Goal: Complete application form

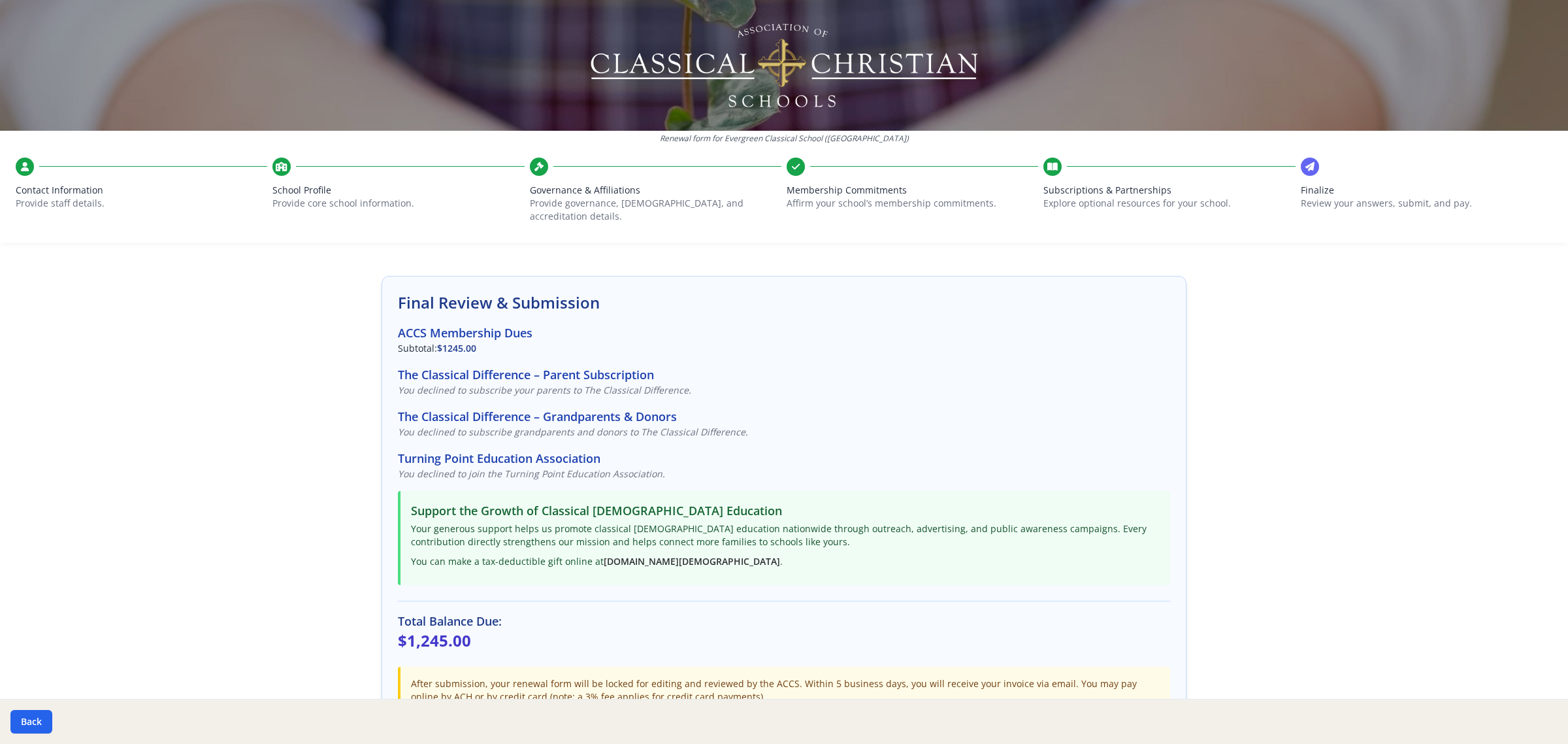
scroll to position [21, 0]
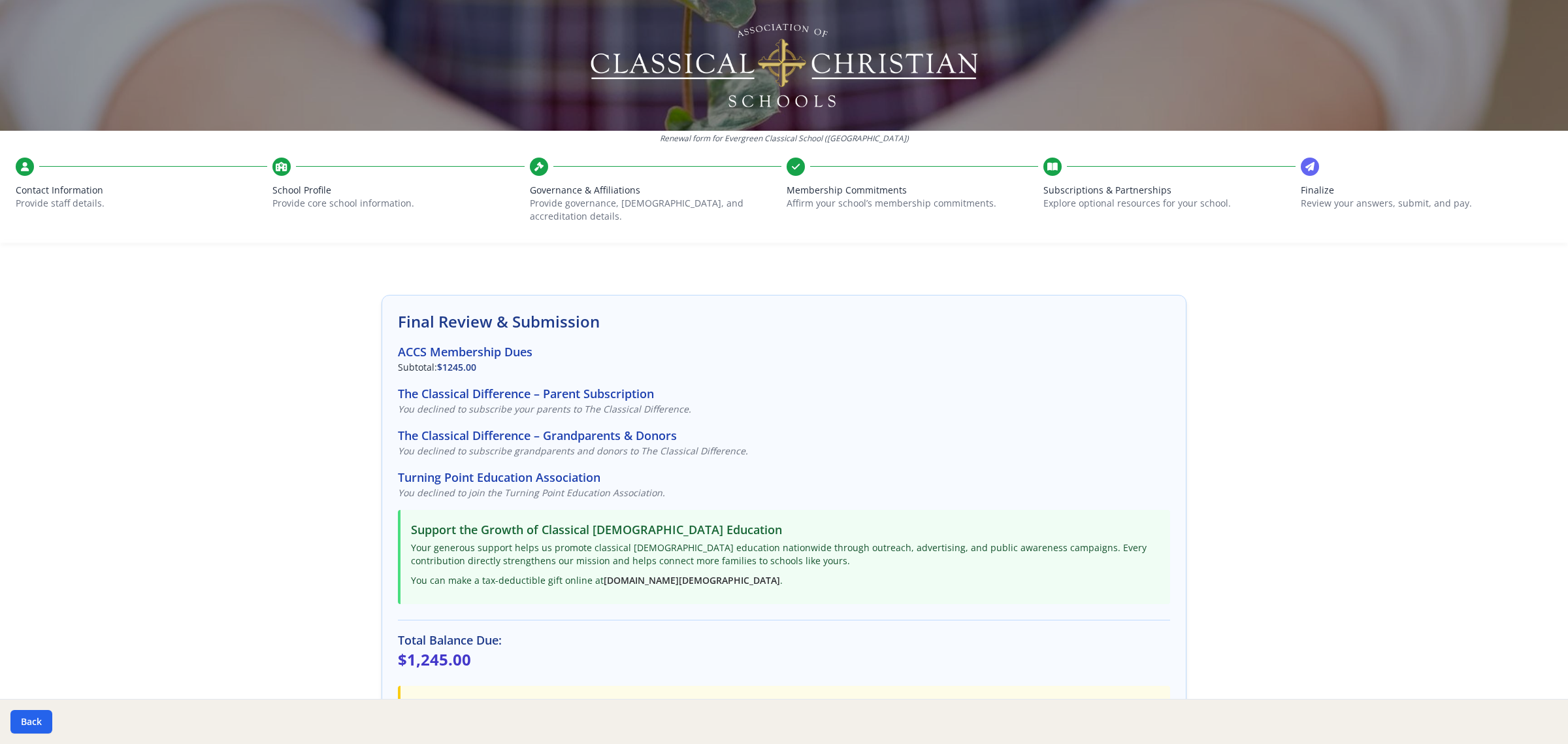
click at [603, 384] on h3 "The Classical Difference – Parent Subscription" at bounding box center [784, 394] width 772 height 19
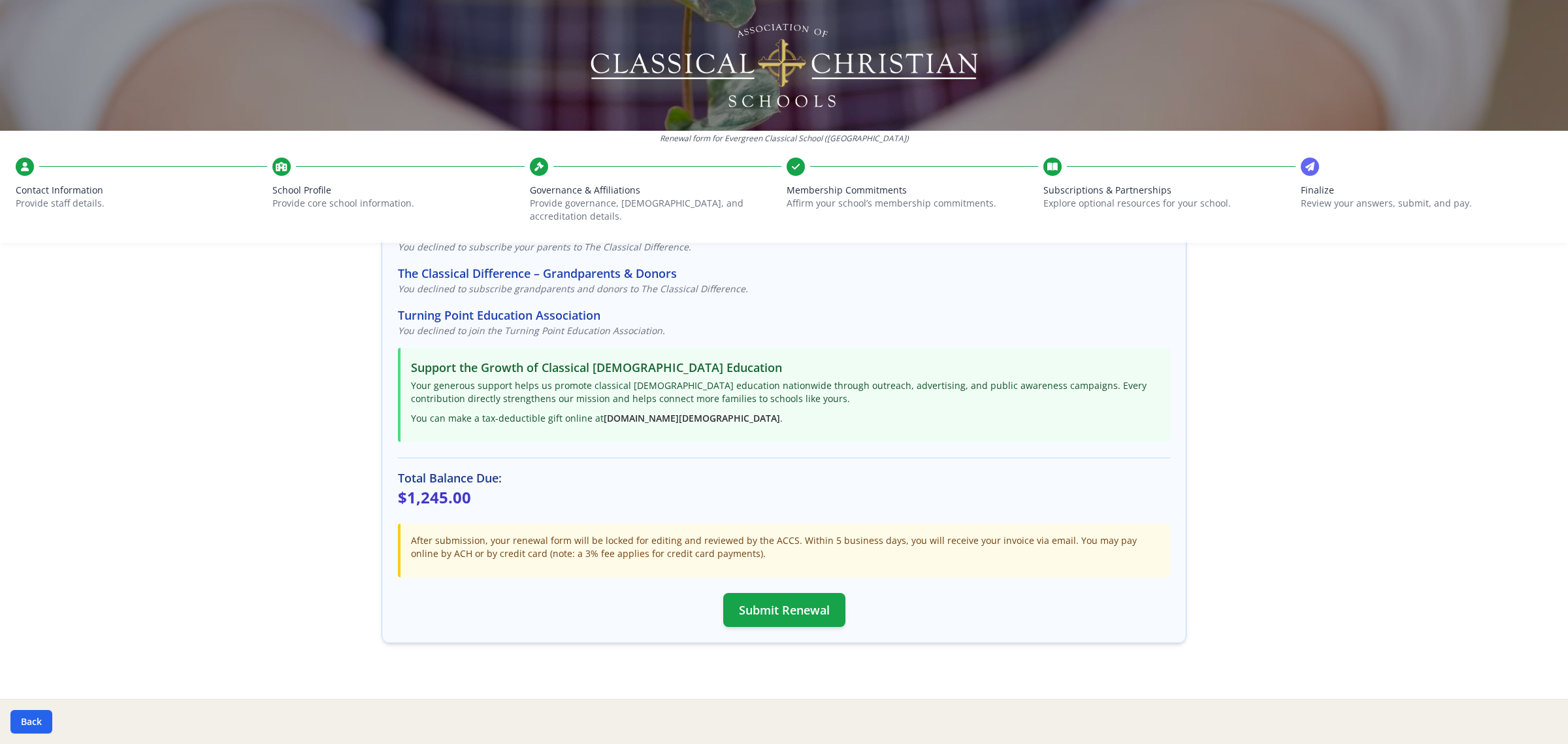
scroll to position [184, 0]
click at [1059, 182] on div "Subscriptions & Partnerships Explore optional resources for your school." at bounding box center [1169, 193] width 252 height 72
click at [1043, 177] on div "Subscriptions & Partnerships Explore optional resources for your school." at bounding box center [1169, 193] width 252 height 72
click at [1047, 170] on icon at bounding box center [1052, 167] width 11 height 13
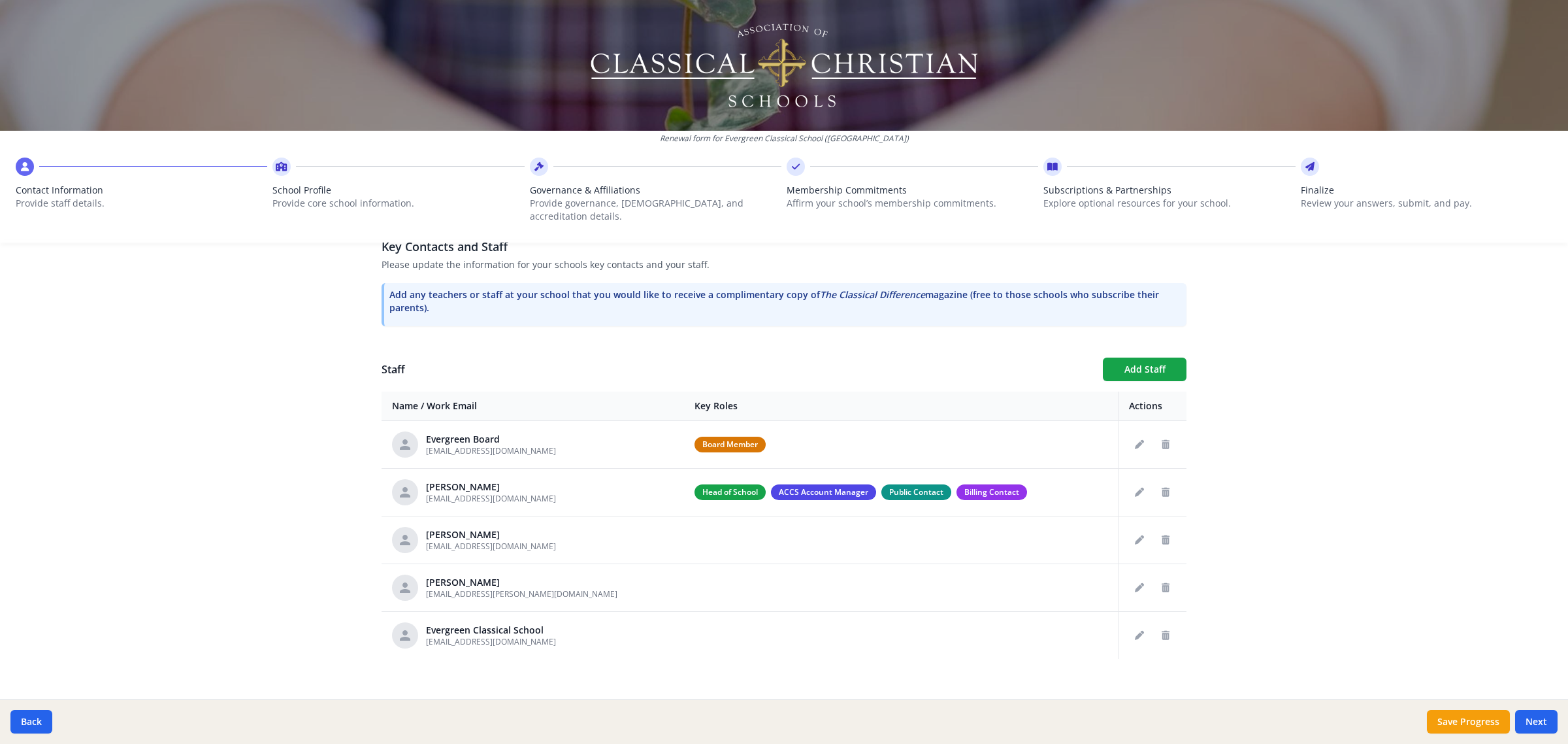
scroll to position [368, 0]
click at [1536, 714] on button "Next" at bounding box center [1536, 721] width 42 height 24
type input "[PHONE_NUMBER]"
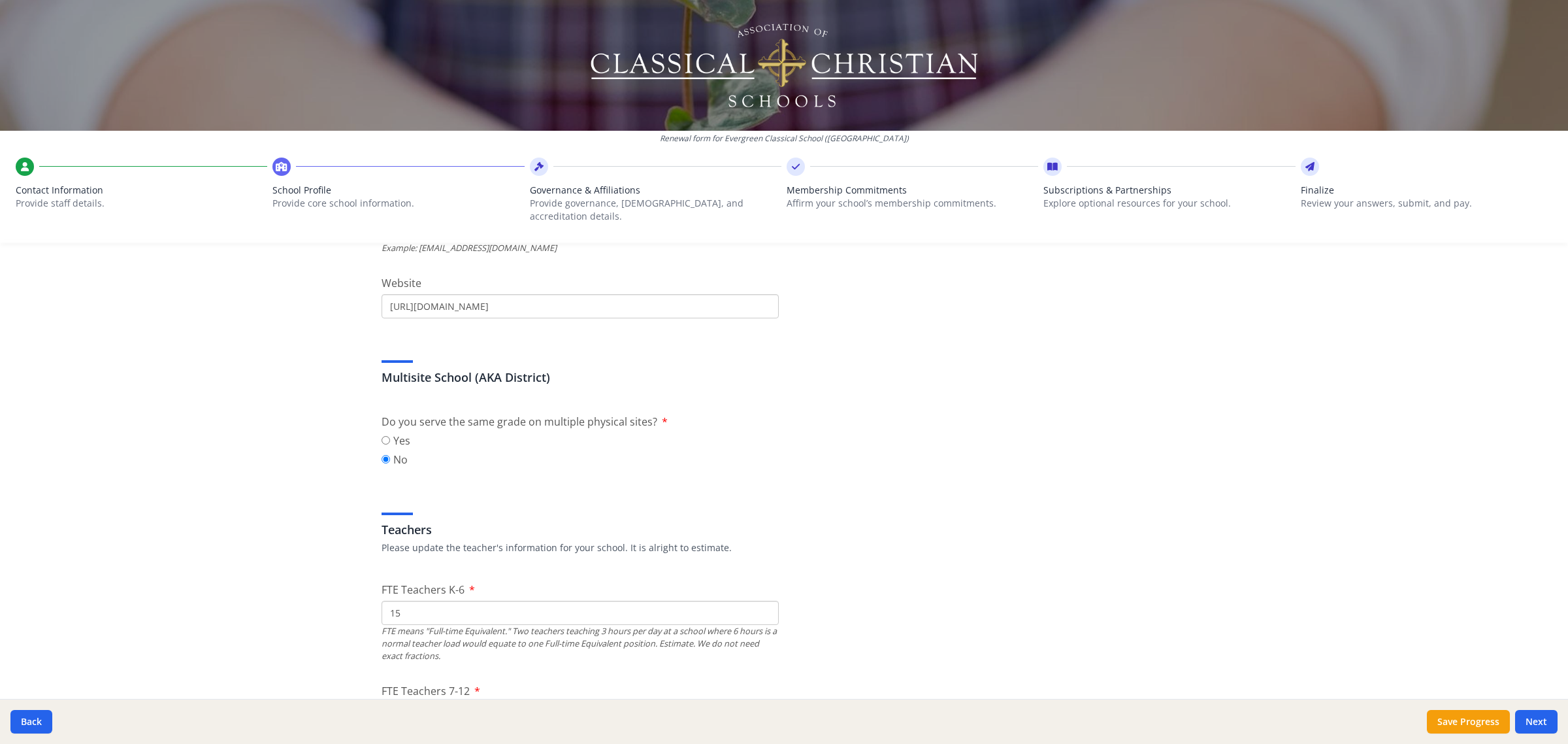
scroll to position [735, 0]
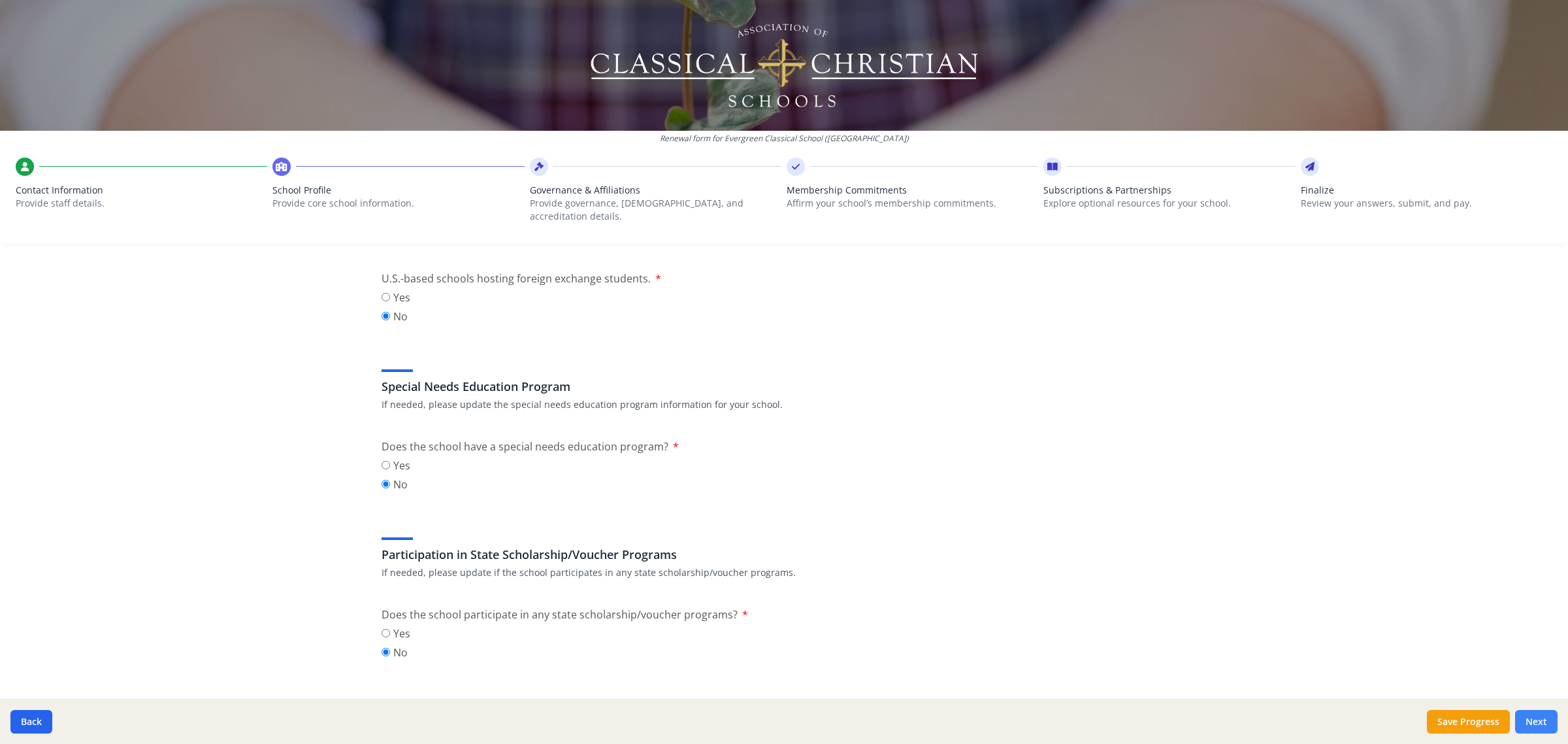
click at [1542, 727] on button "Next" at bounding box center [1536, 721] width 42 height 24
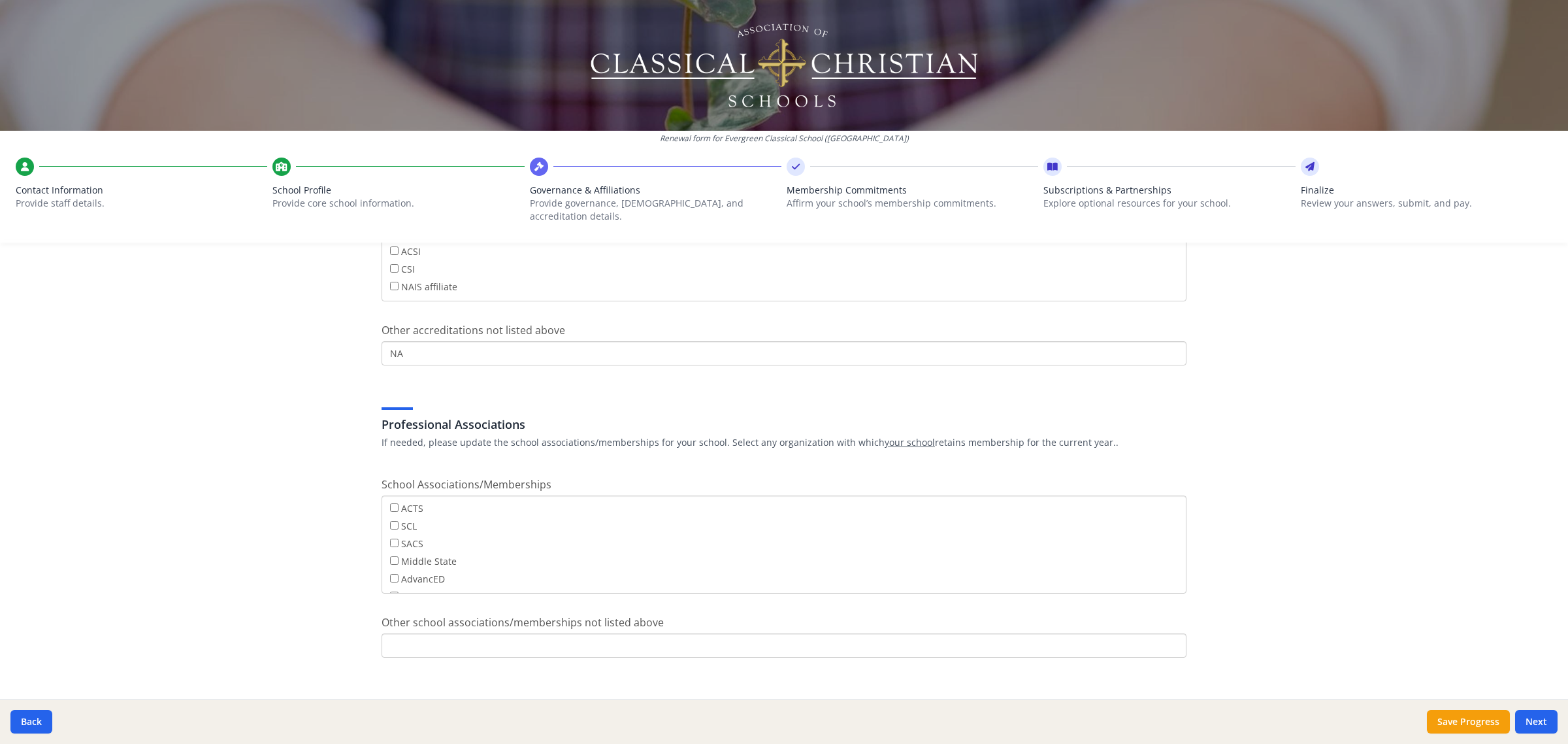
scroll to position [24, 0]
click at [390, 547] on label "SCL" at bounding box center [403, 555] width 26 height 15
click at [390, 550] on input "SCL" at bounding box center [394, 554] width 9 height 9
checkbox input "true"
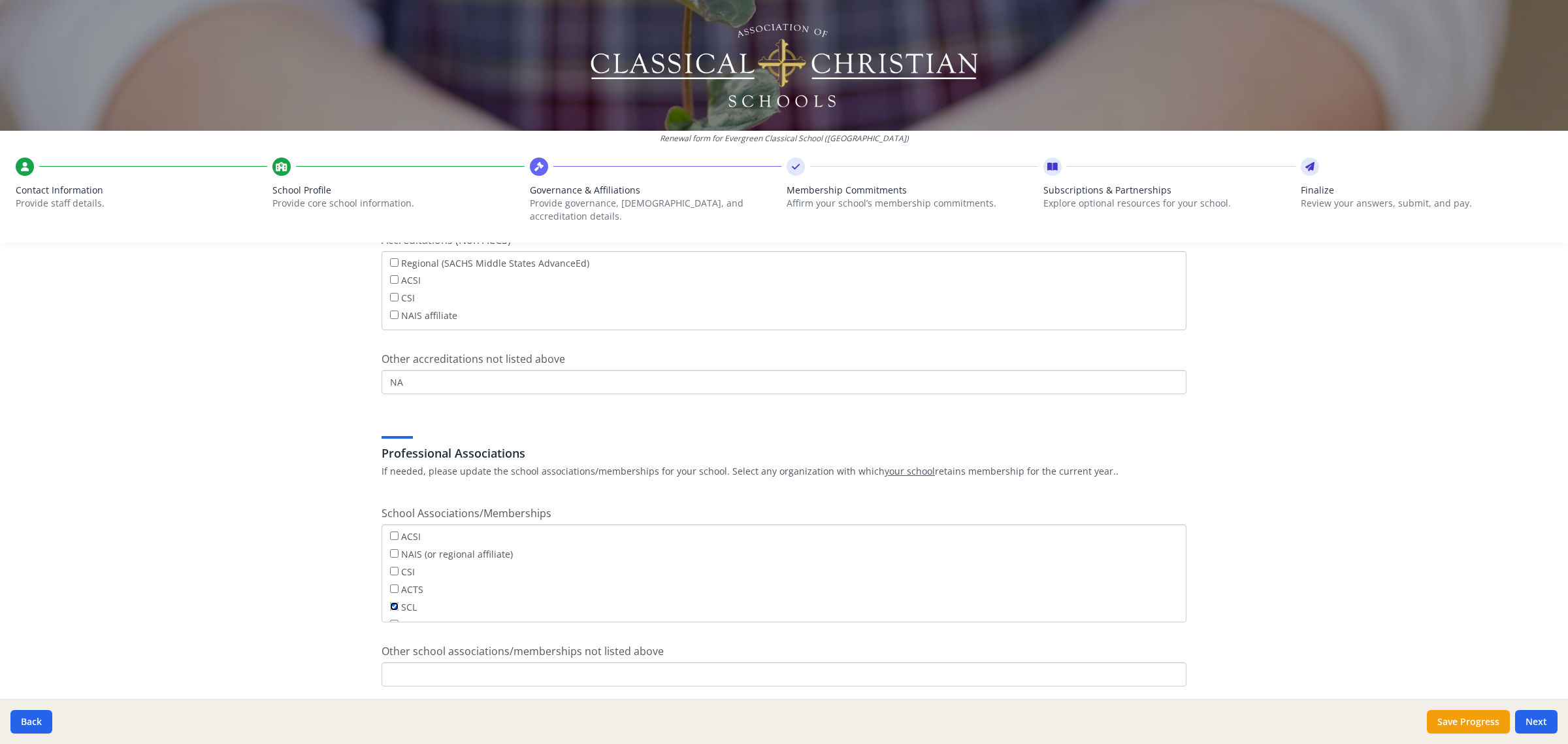
scroll to position [614, 0]
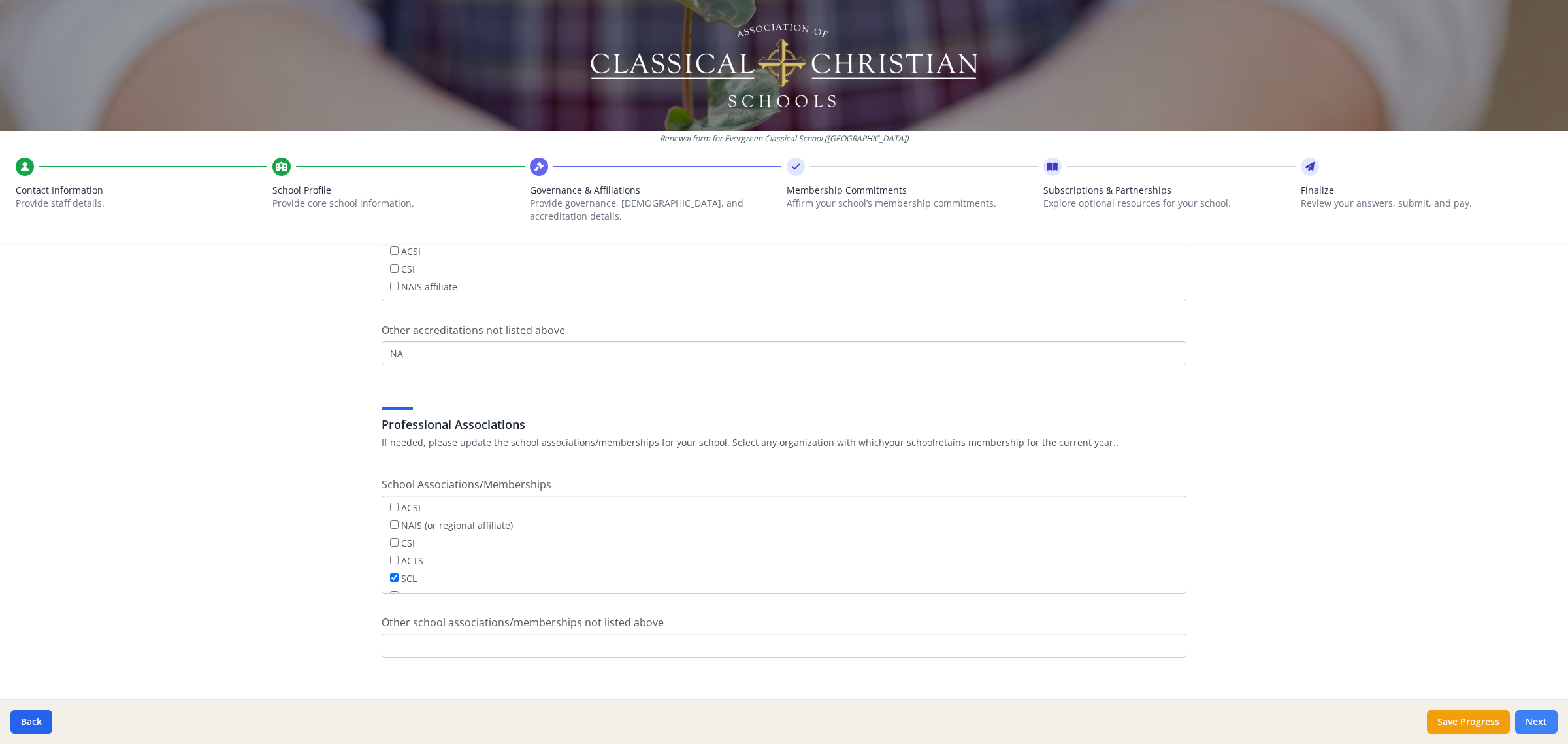
click at [1533, 731] on button "Next" at bounding box center [1536, 721] width 42 height 24
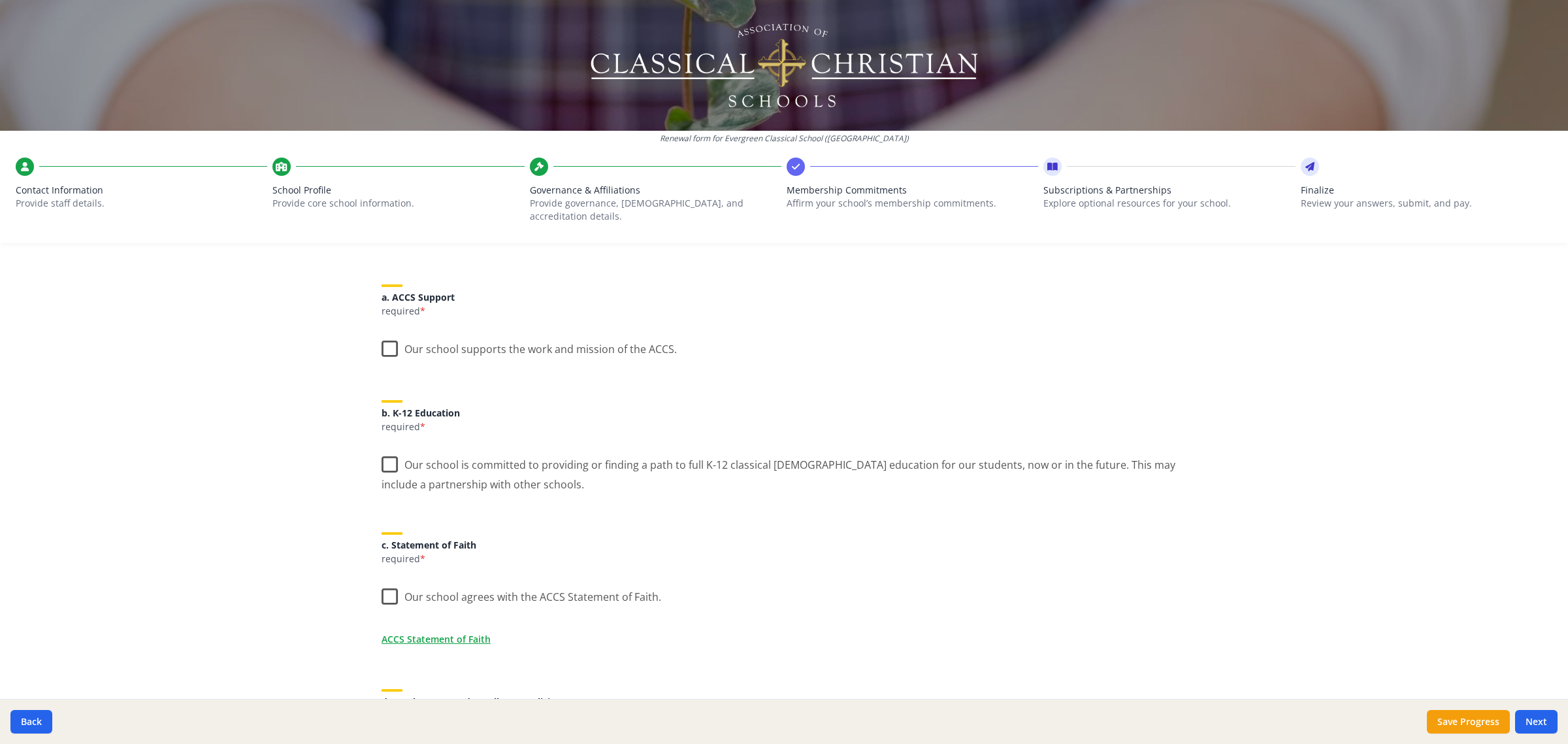
scroll to position [0, 0]
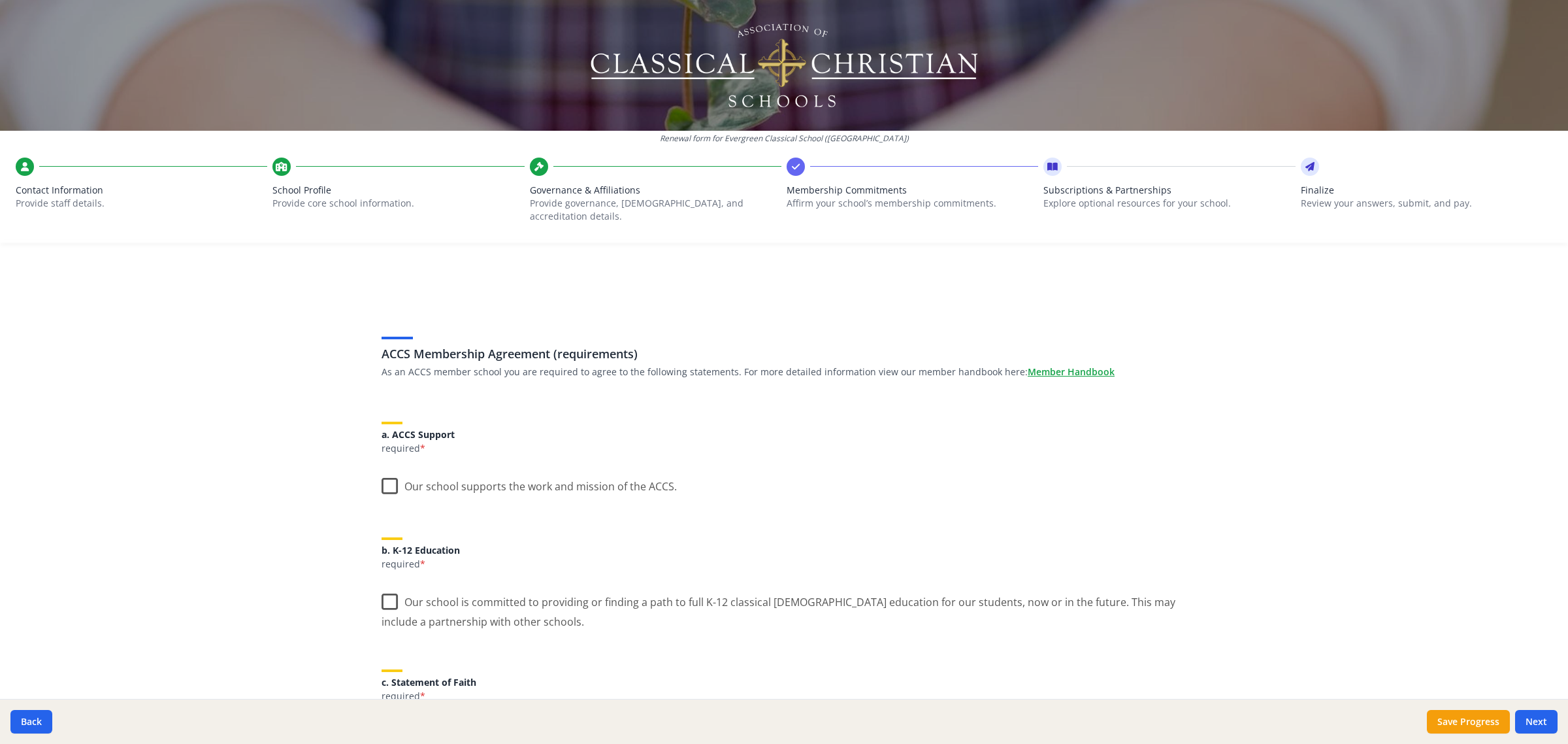
click at [386, 469] on label "Our school supports the work and mission of the ACCS." at bounding box center [529, 483] width 295 height 28
click at [0, 0] on input "Our school supports the work and mission of the ACCS." at bounding box center [0, 0] width 0 height 0
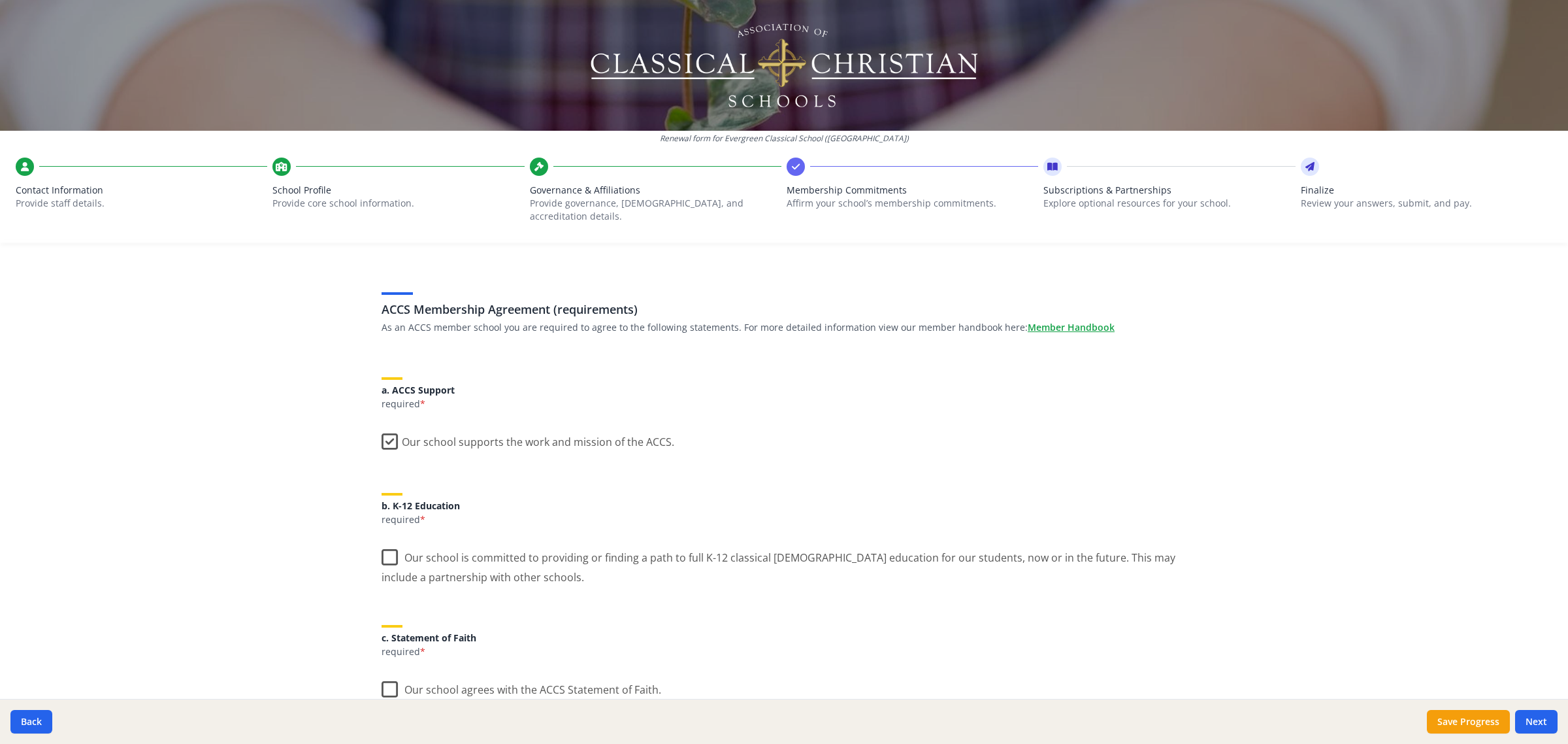
scroll to position [81, 0]
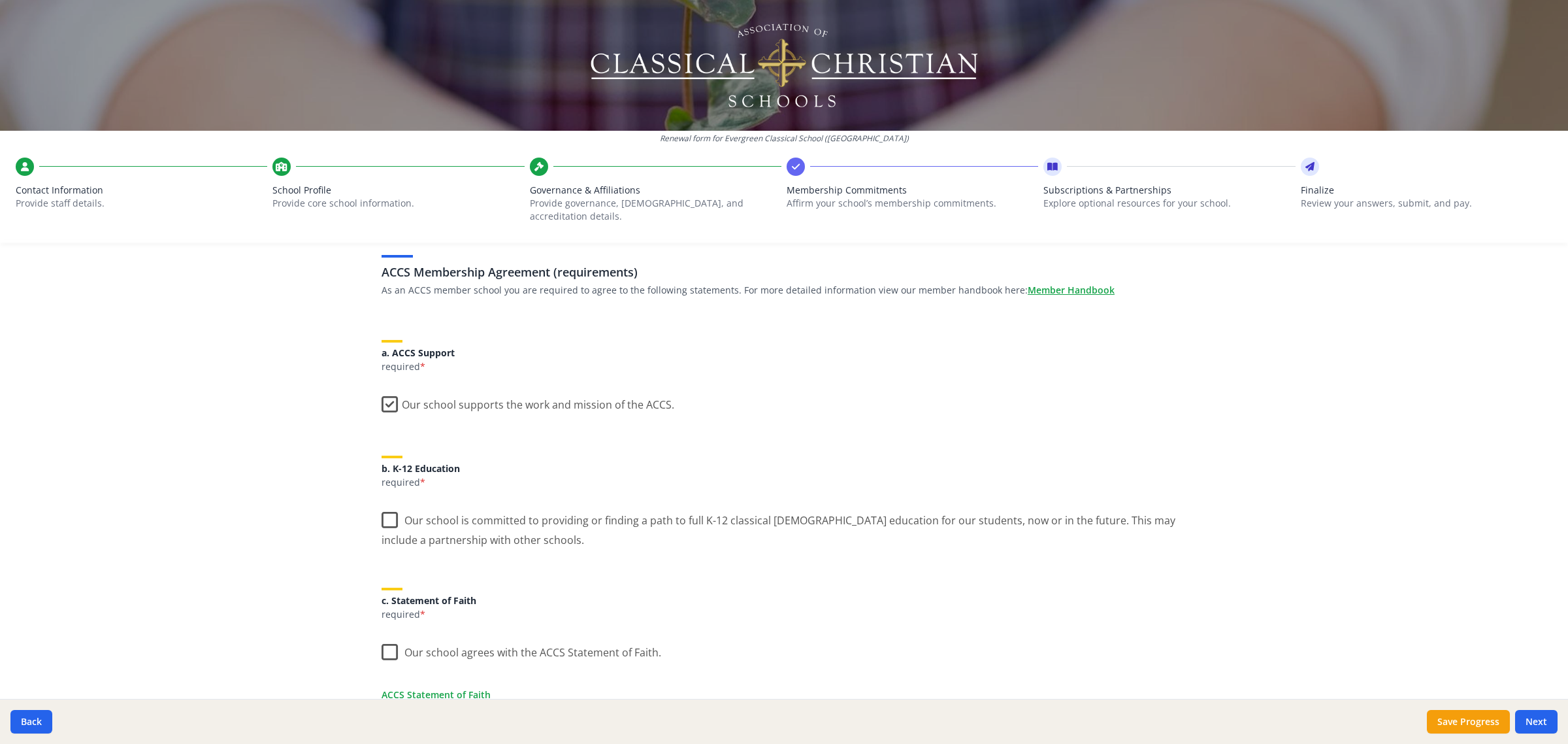
click at [387, 507] on label "Our school is committed to providing or finding a path to full K-12 classical C…" at bounding box center [783, 525] width 805 height 44
click at [0, 0] on input "Our school is committed to providing or finding a path to full K-12 classical C…" at bounding box center [0, 0] width 0 height 0
click at [385, 645] on label "Our school agrees with the ACCS Statement of Faith." at bounding box center [521, 649] width 279 height 28
click at [0, 0] on input "Our school agrees with the ACCS Statement of Faith." at bounding box center [0, 0] width 0 height 0
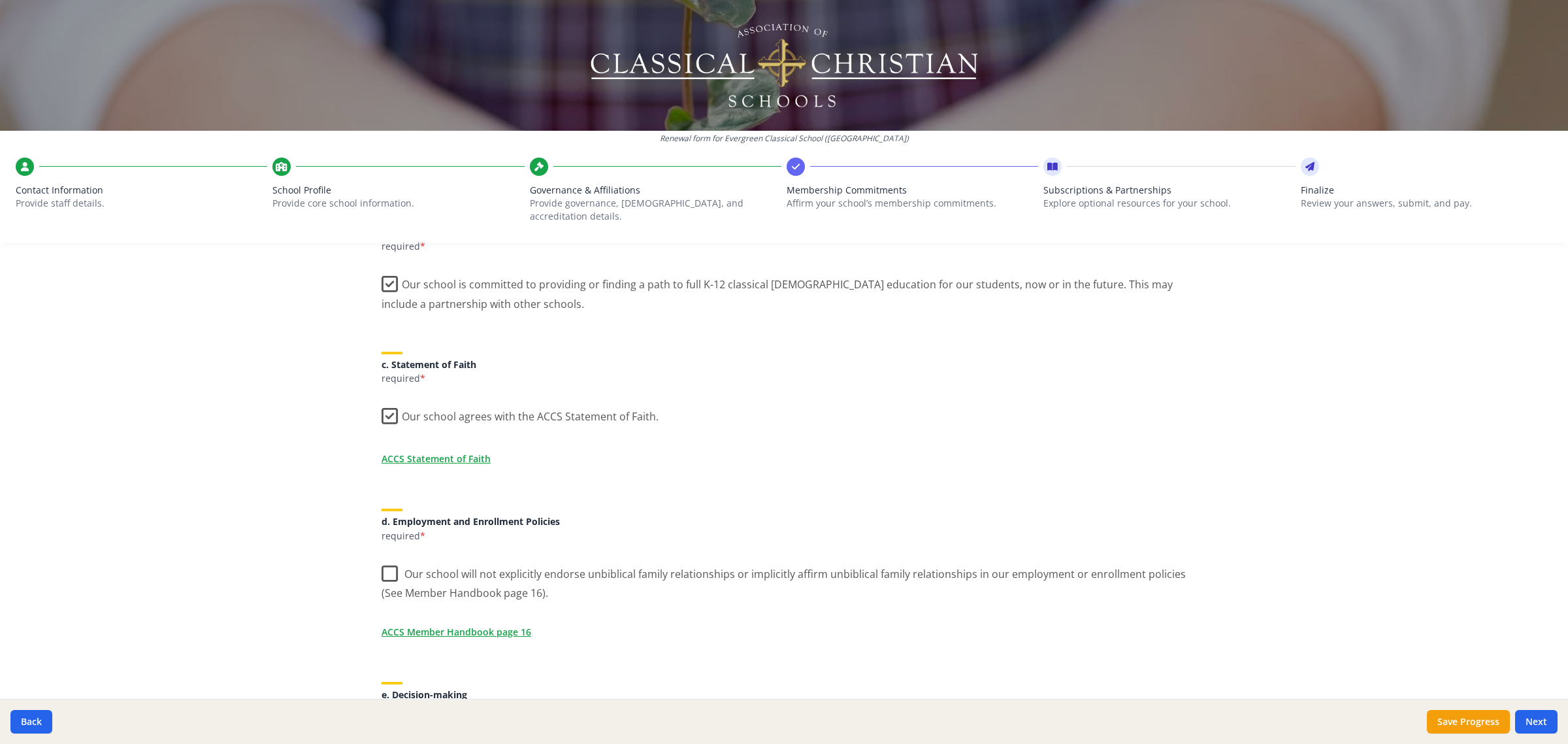
scroll to position [327, 0]
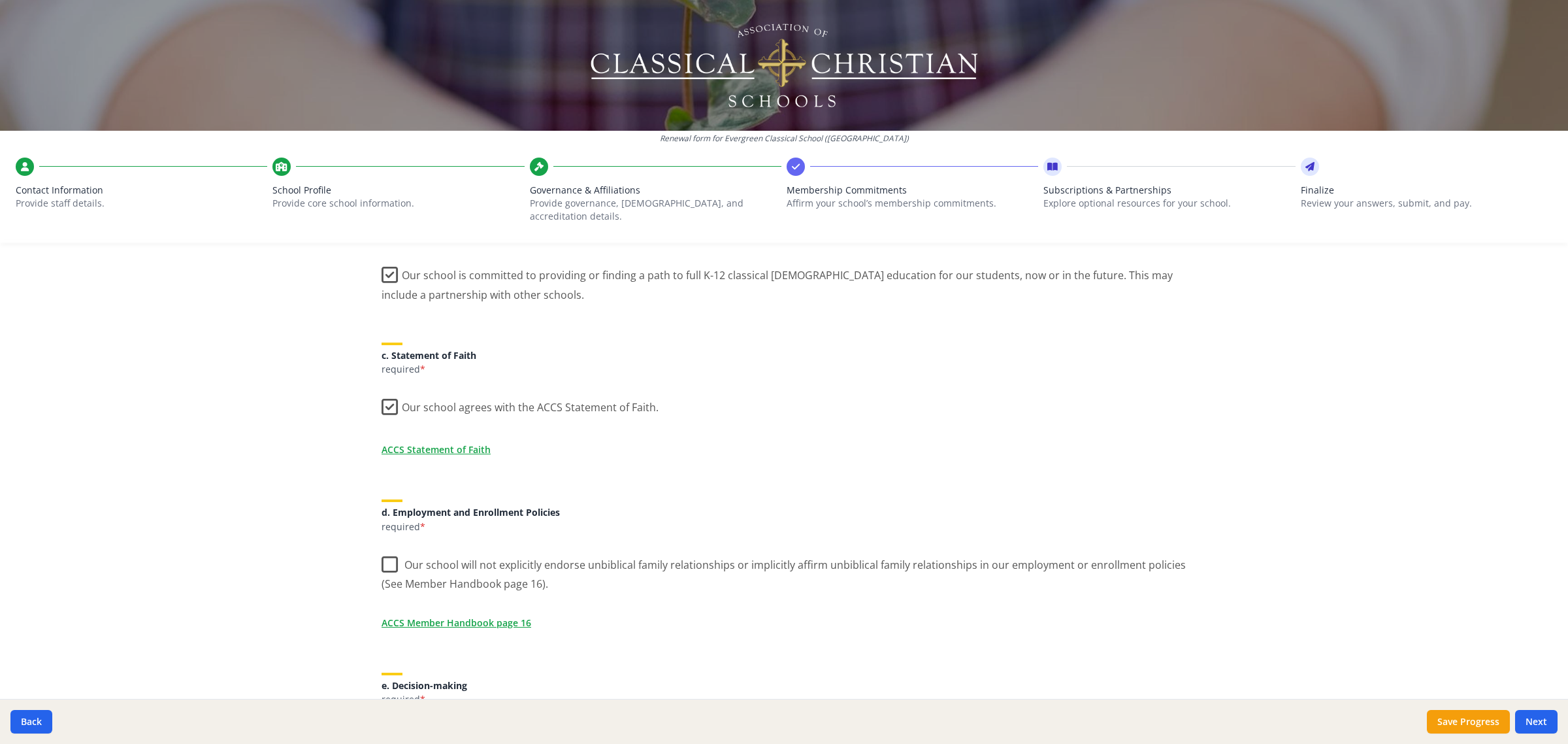
click at [381, 557] on label "Our school will not explicitly endorse unbiblical family relationships or impli…" at bounding box center [783, 570] width 805 height 44
click at [0, 0] on input "Our school will not explicitly endorse unbiblical family relationships or impli…" at bounding box center [0, 0] width 0 height 0
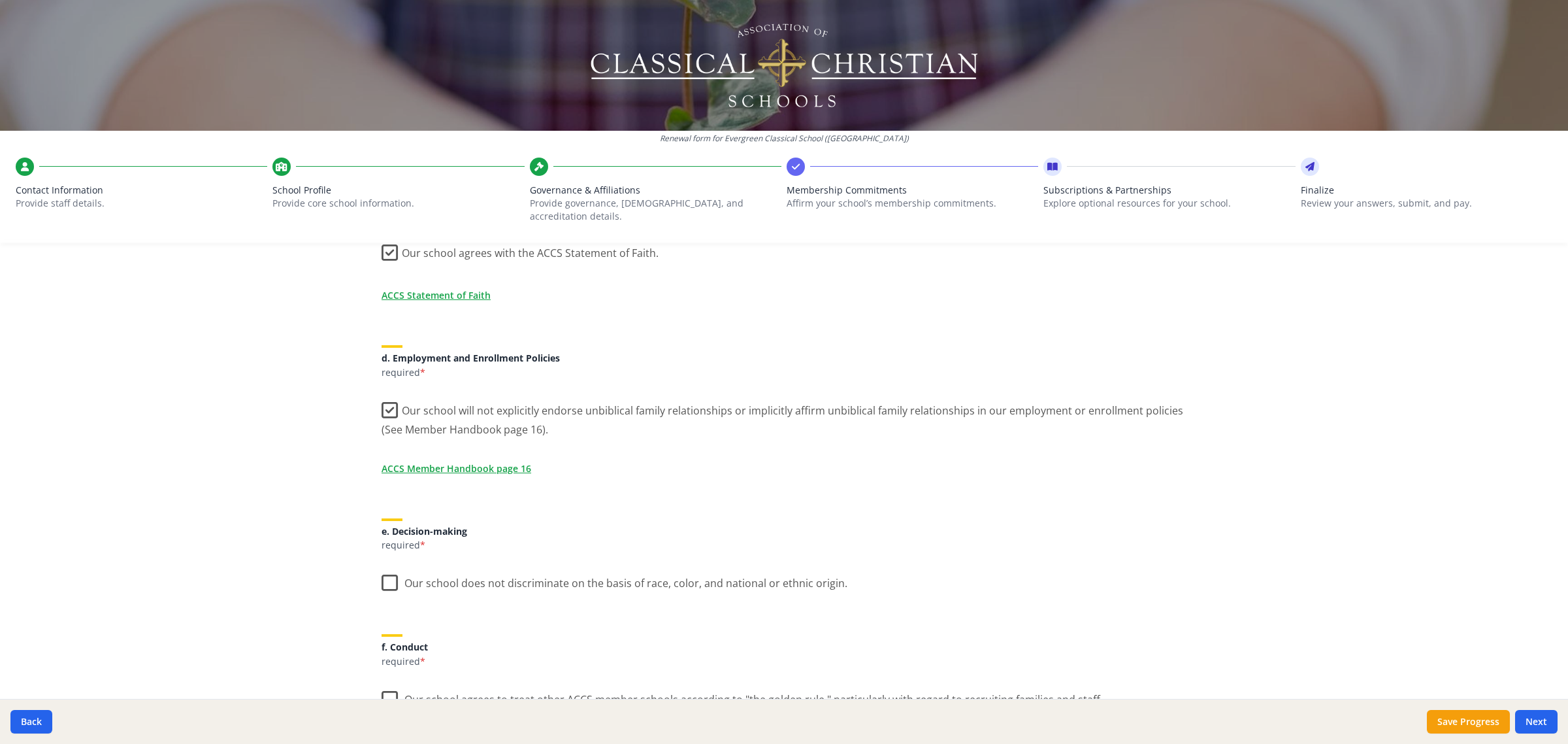
scroll to position [490, 0]
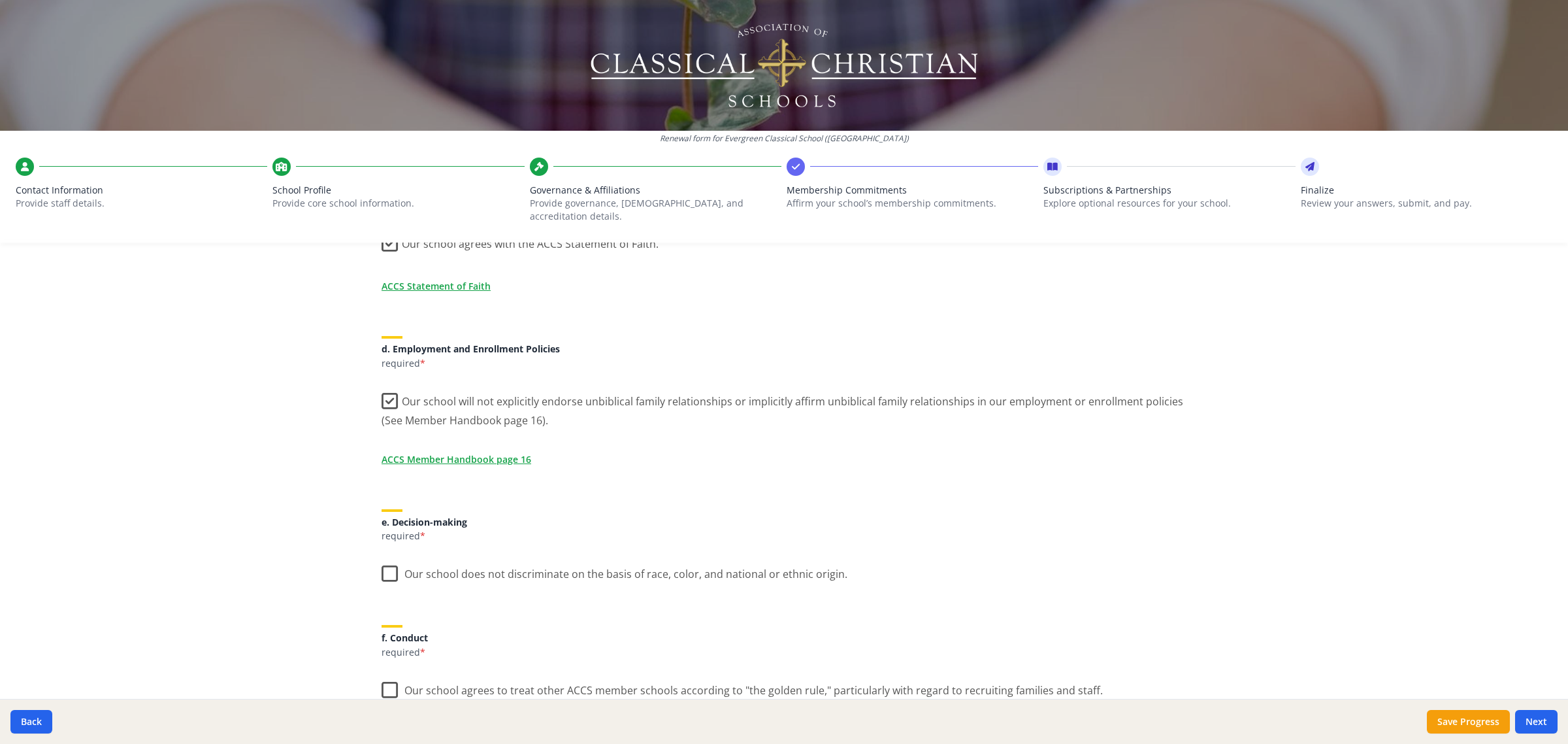
click at [372, 549] on div "ACCS Membership Agreement (requirements) As an ACCS member school you are requi…" at bounding box center [783, 505] width 836 height 1422
click at [383, 566] on label "Our school does not discriminate on the basis of race, color, and national or e…" at bounding box center [614, 570] width 466 height 28
click at [0, 0] on input "Our school does not discriminate on the basis of race, color, and national or e…" at bounding box center [0, 0] width 0 height 0
drag, startPoint x: 379, startPoint y: 657, endPoint x: 379, endPoint y: 672, distance: 15.0
click at [381, 673] on label "Our school agrees to treat other ACCS member schools according to "the golden r…" at bounding box center [742, 687] width 721 height 28
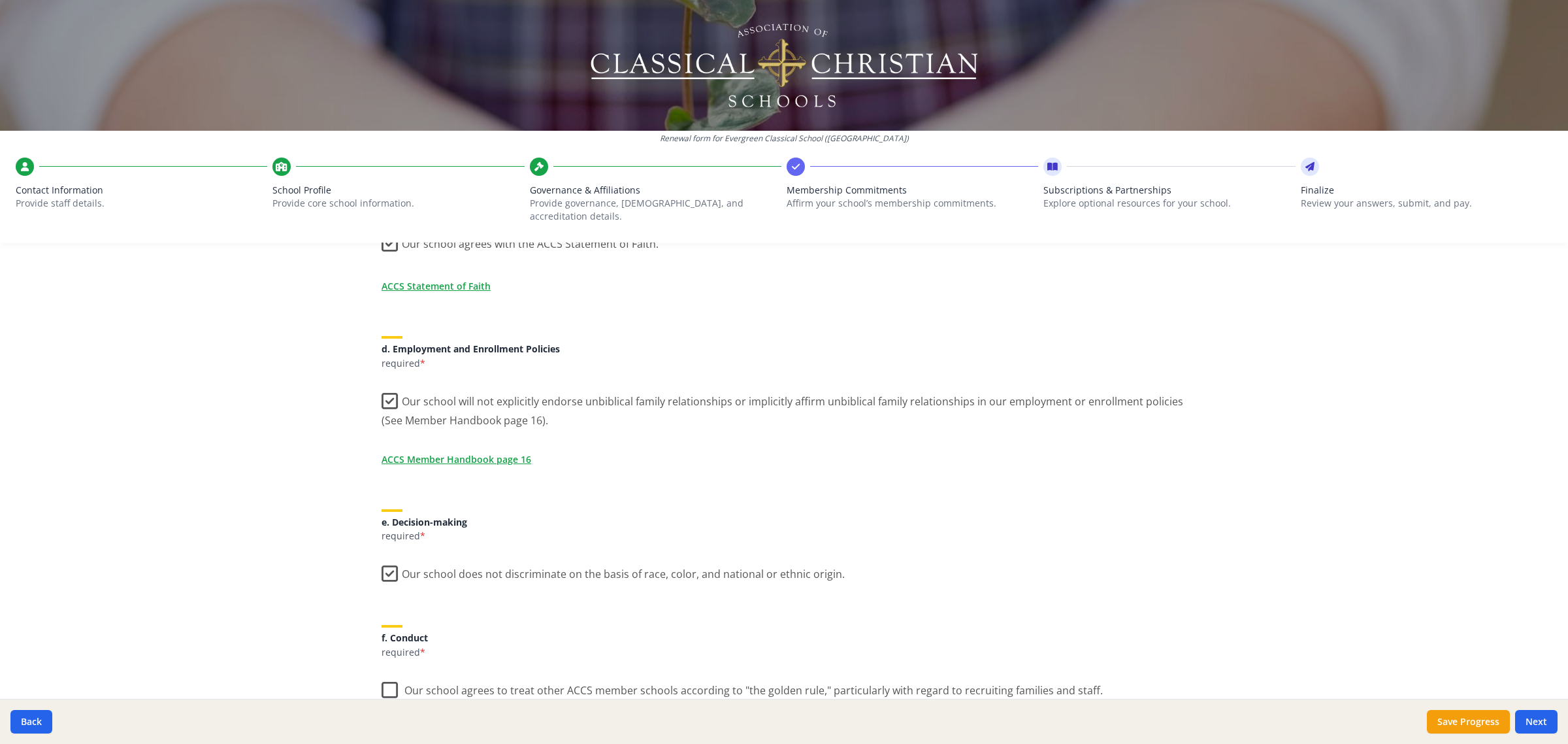
click at [0, 0] on input "Our school agrees to treat other ACCS member schools according to "the golden r…" at bounding box center [0, 0] width 0 height 0
click at [381, 673] on label "Our school agrees to treat other ACCS member schools according to "the golden r…" at bounding box center [740, 687] width 718 height 28
click at [0, 0] on input "Our school agrees to treat other ACCS member schools according to "the golden r…" at bounding box center [0, 0] width 0 height 0
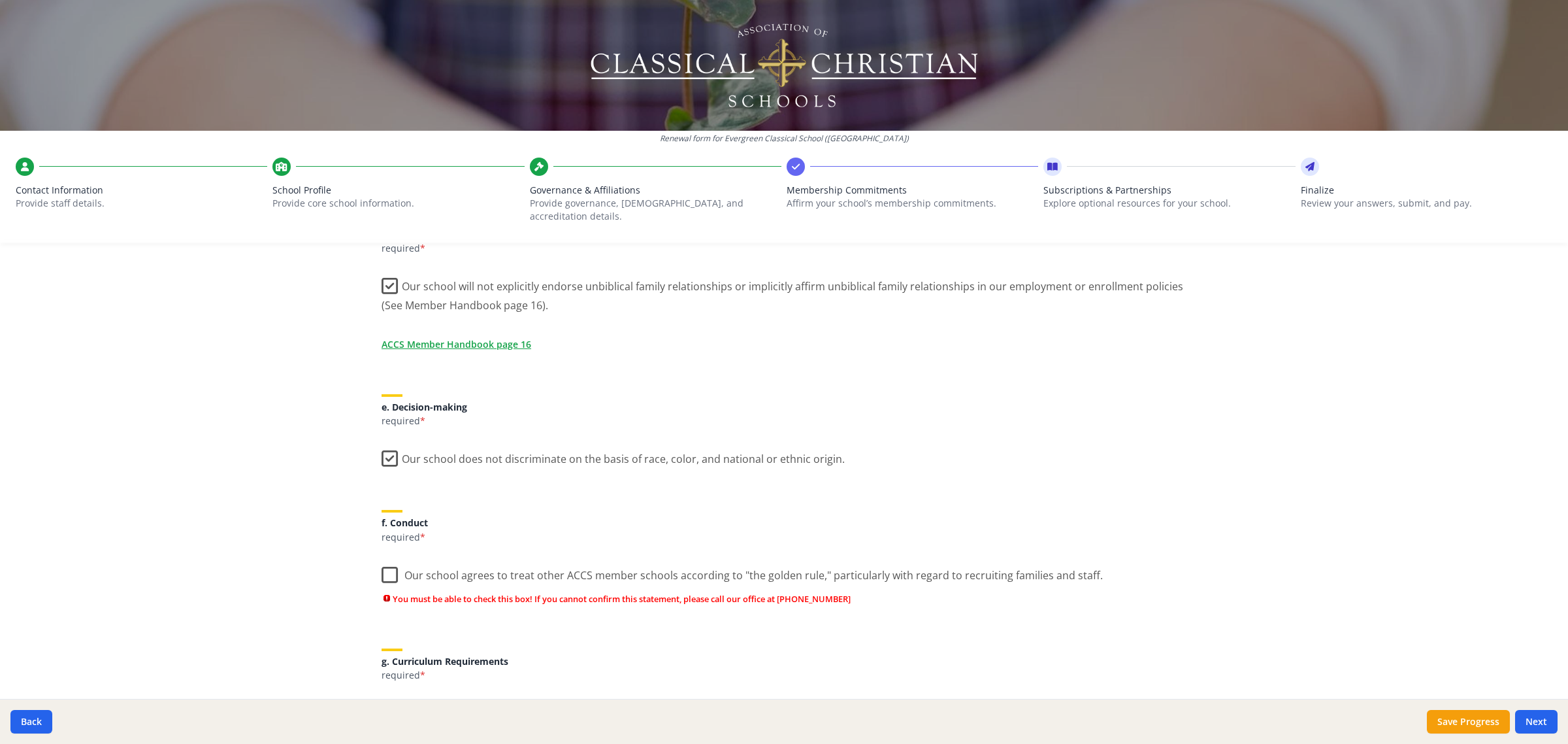
scroll to position [653, 0]
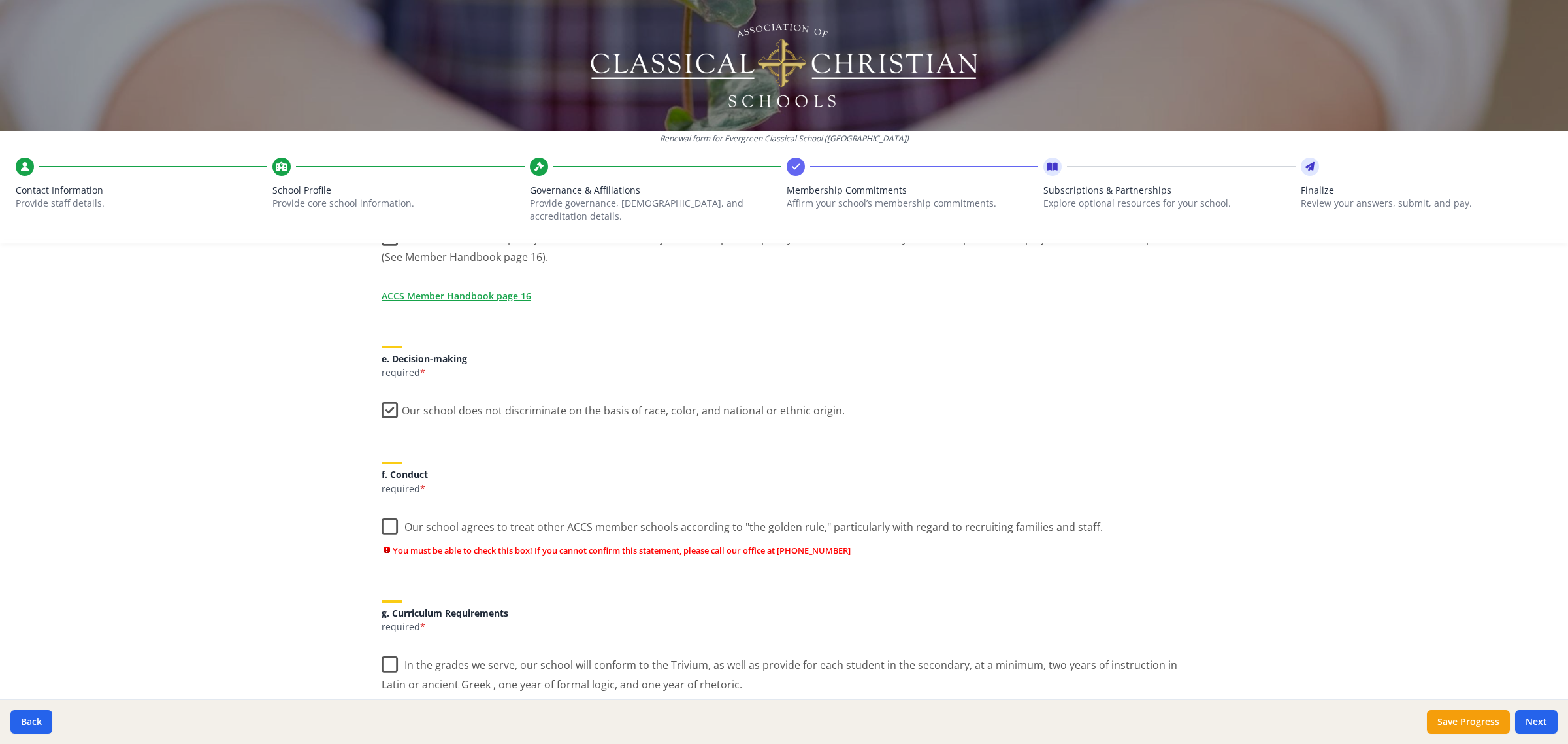
click at [381, 525] on label "Our school agrees to treat other ACCS member schools according to "the golden r…" at bounding box center [742, 523] width 721 height 28
click at [0, 0] on input "Our school agrees to treat other ACCS member schools according to "the golden r…" at bounding box center [0, 0] width 0 height 0
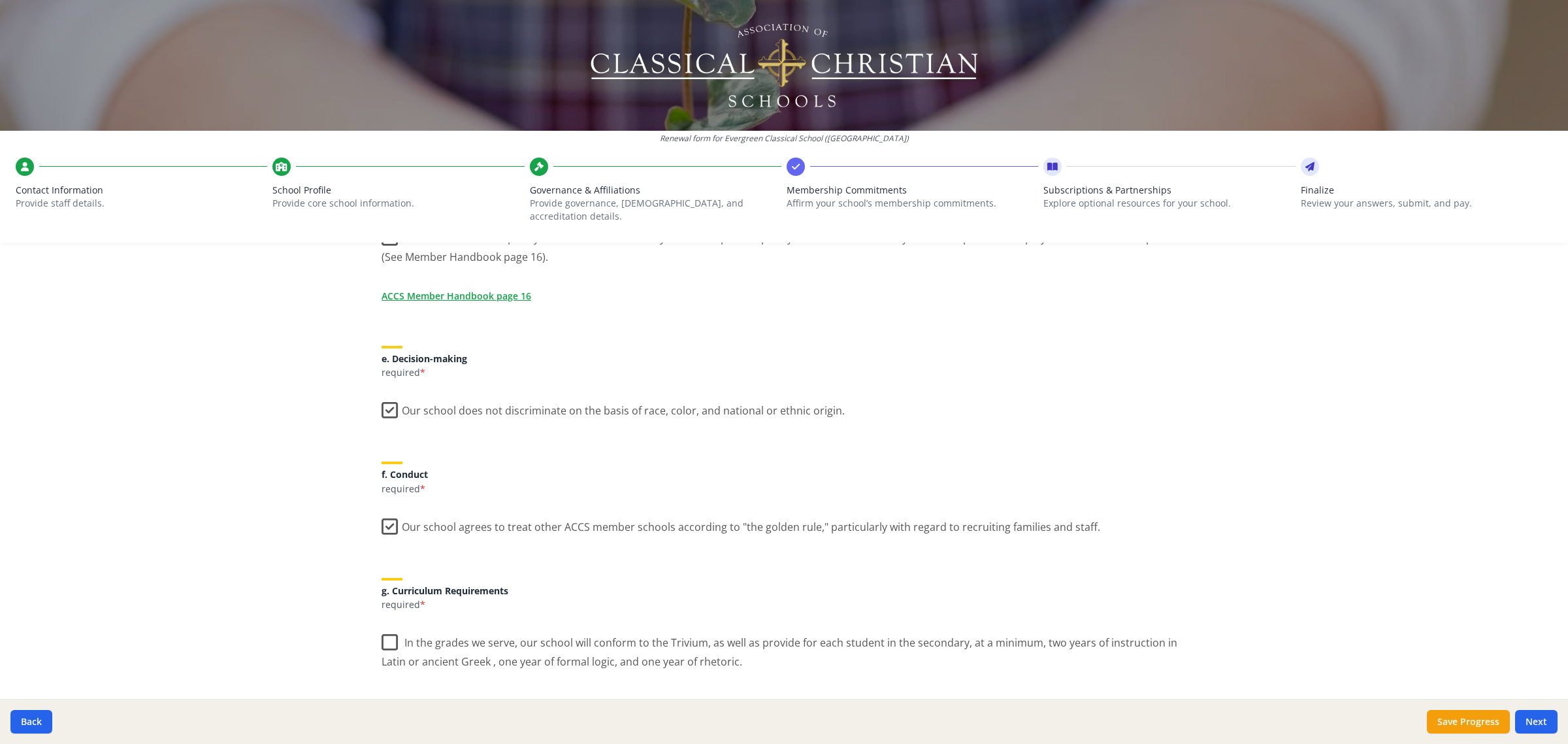
click at [384, 511] on label "Our school agrees to treat other ACCS member schools according to "the golden r…" at bounding box center [740, 523] width 718 height 28
click at [0, 0] on input "Our school agrees to treat other ACCS member schools according to "the golden r…" at bounding box center [0, 0] width 0 height 0
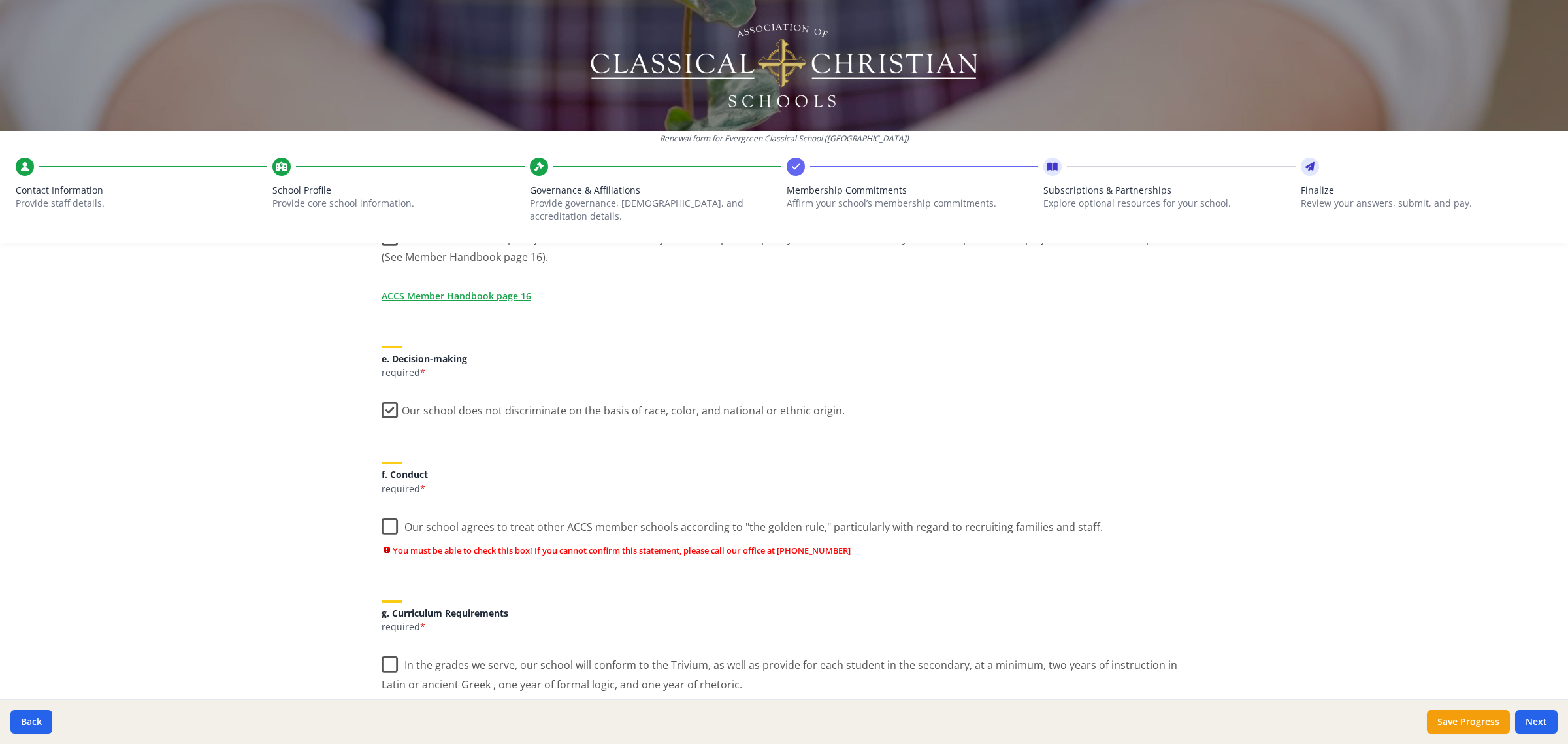
click at [384, 511] on label "Our school agrees to treat other ACCS member schools according to "the golden r…" at bounding box center [742, 523] width 721 height 28
click at [0, 0] on input "Our school agrees to treat other ACCS member schools according to "the golden r…" at bounding box center [0, 0] width 0 height 0
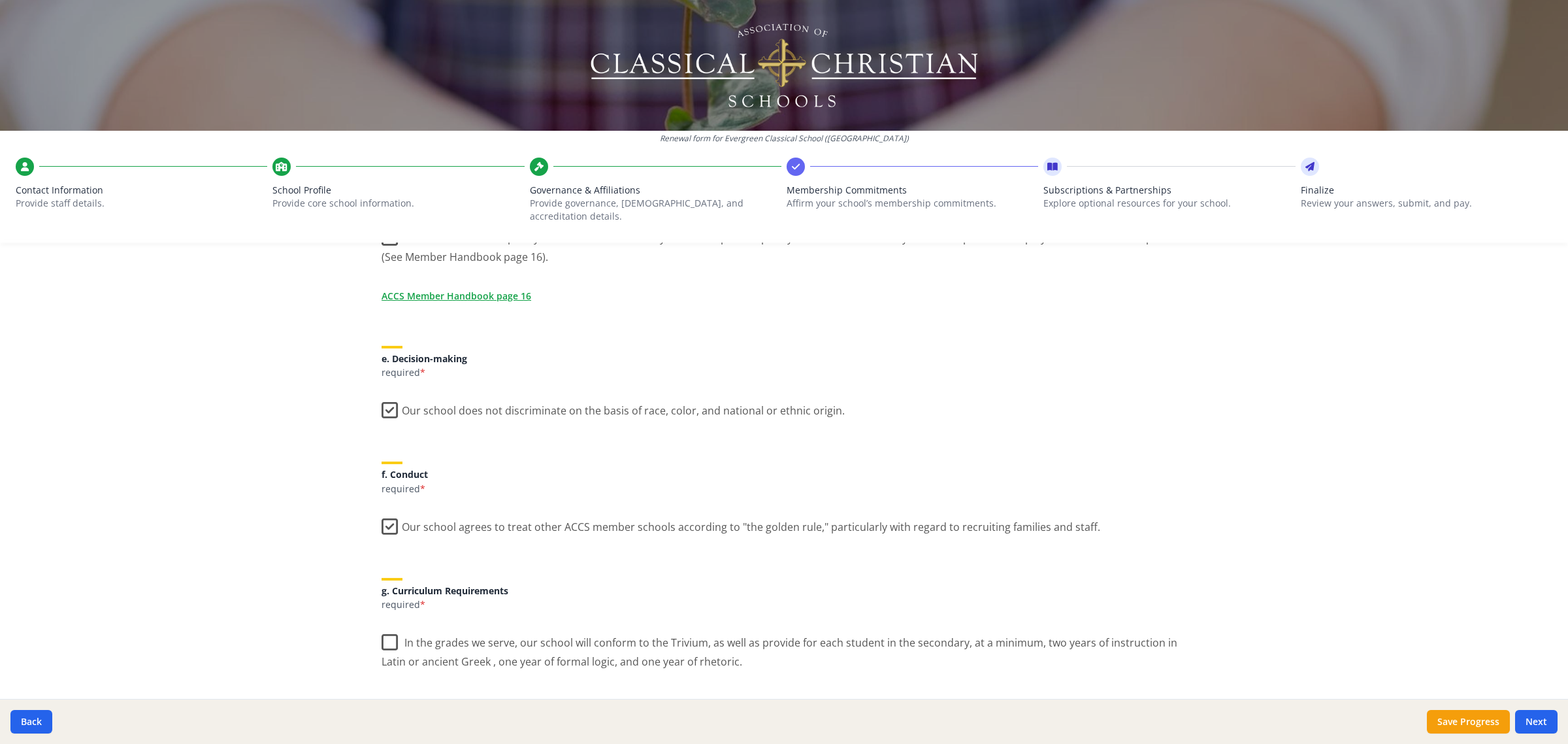
click at [381, 625] on label "In the grades we serve, our school will conform to the Trivium, as well as prov…" at bounding box center [783, 647] width 805 height 44
click at [0, 0] on input "In the grades we serve, our school will conform to the Trivium, as well as prov…" at bounding box center [0, 0] width 0 height 0
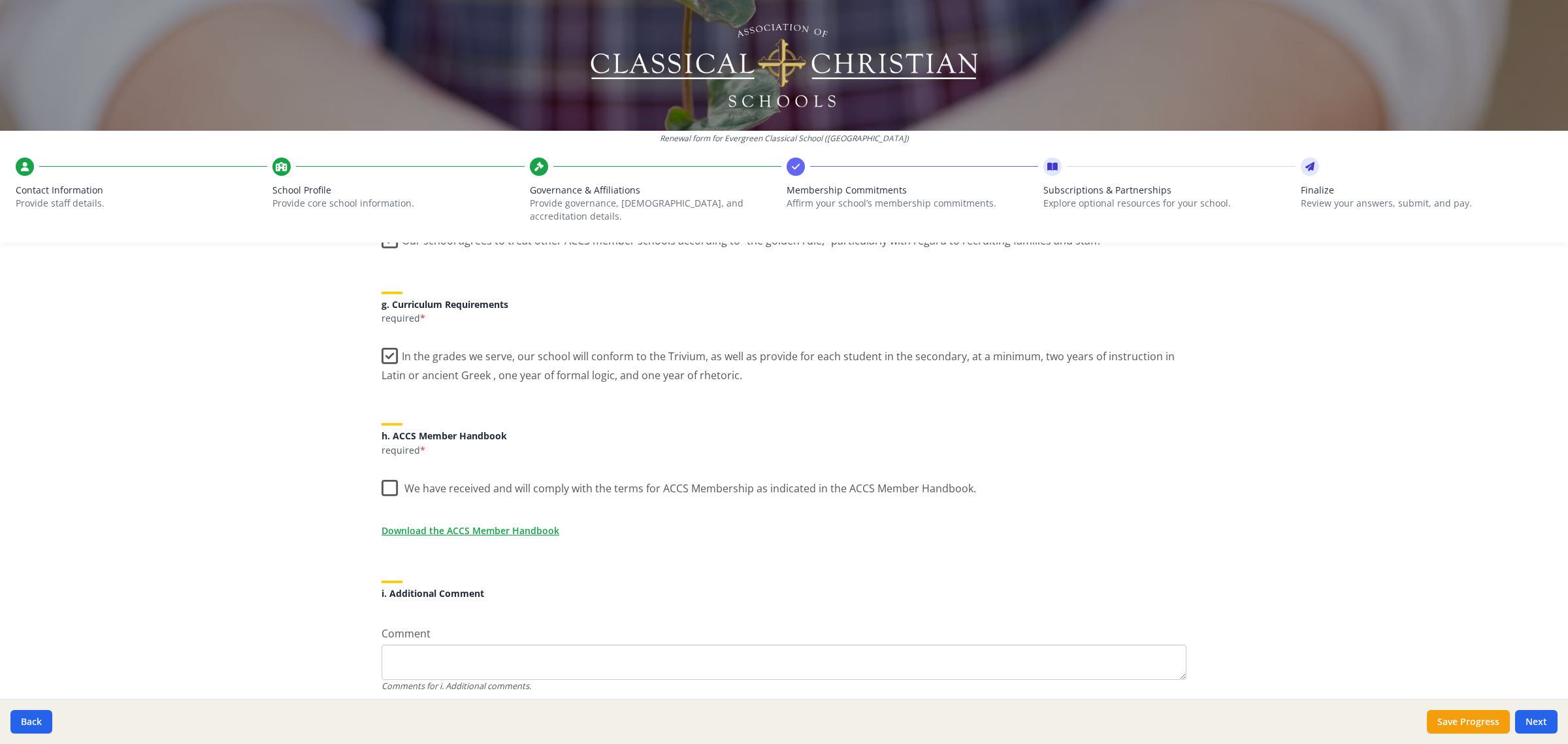
scroll to position [973, 0]
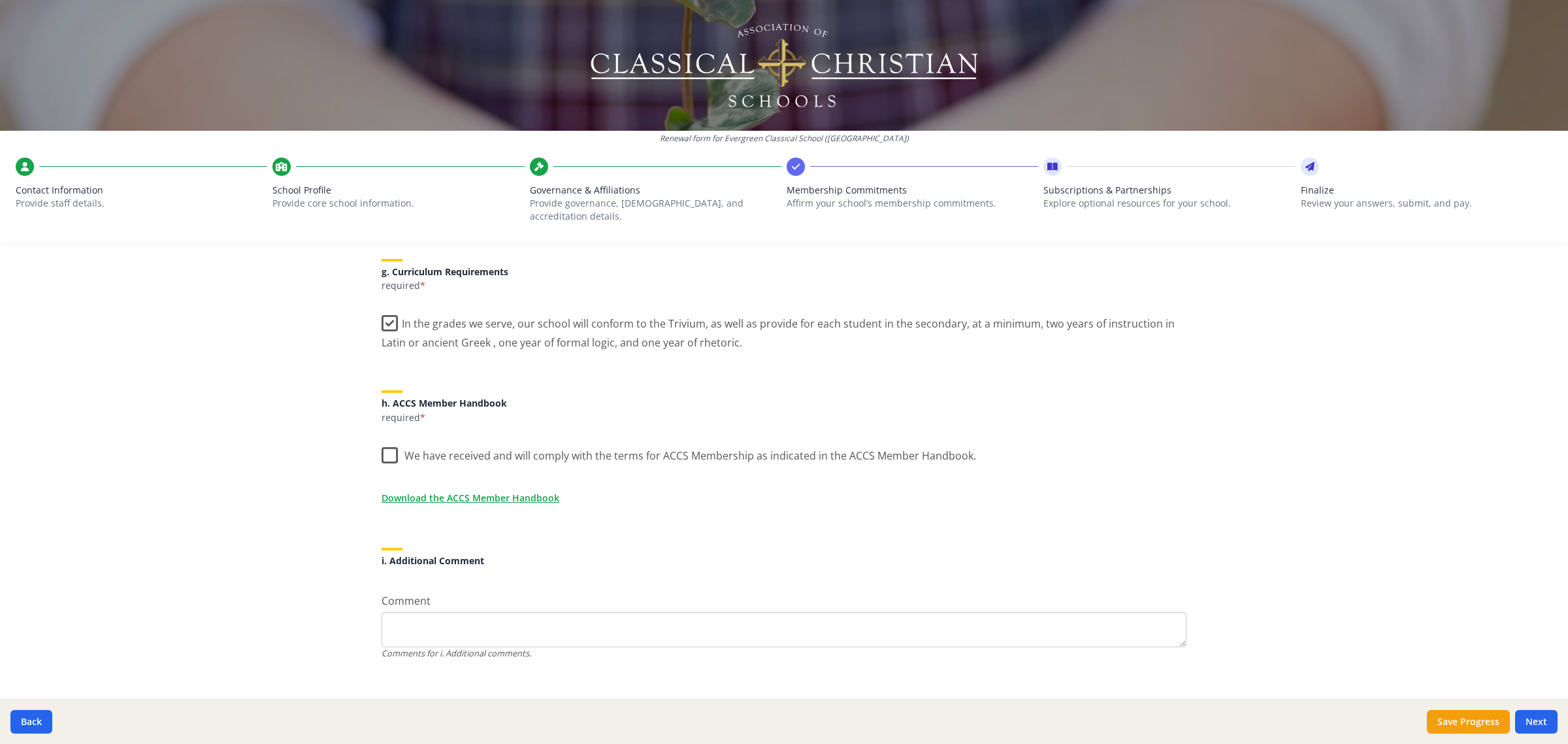
click at [384, 446] on label "We have received and will comply with the terms for ACCS Membership as indicate…" at bounding box center [679, 452] width 595 height 28
click at [0, 0] on input "We have received and will comply with the terms for ACCS Membership as indicate…" at bounding box center [0, 0] width 0 height 0
click at [1538, 717] on button "Next" at bounding box center [1536, 721] width 42 height 24
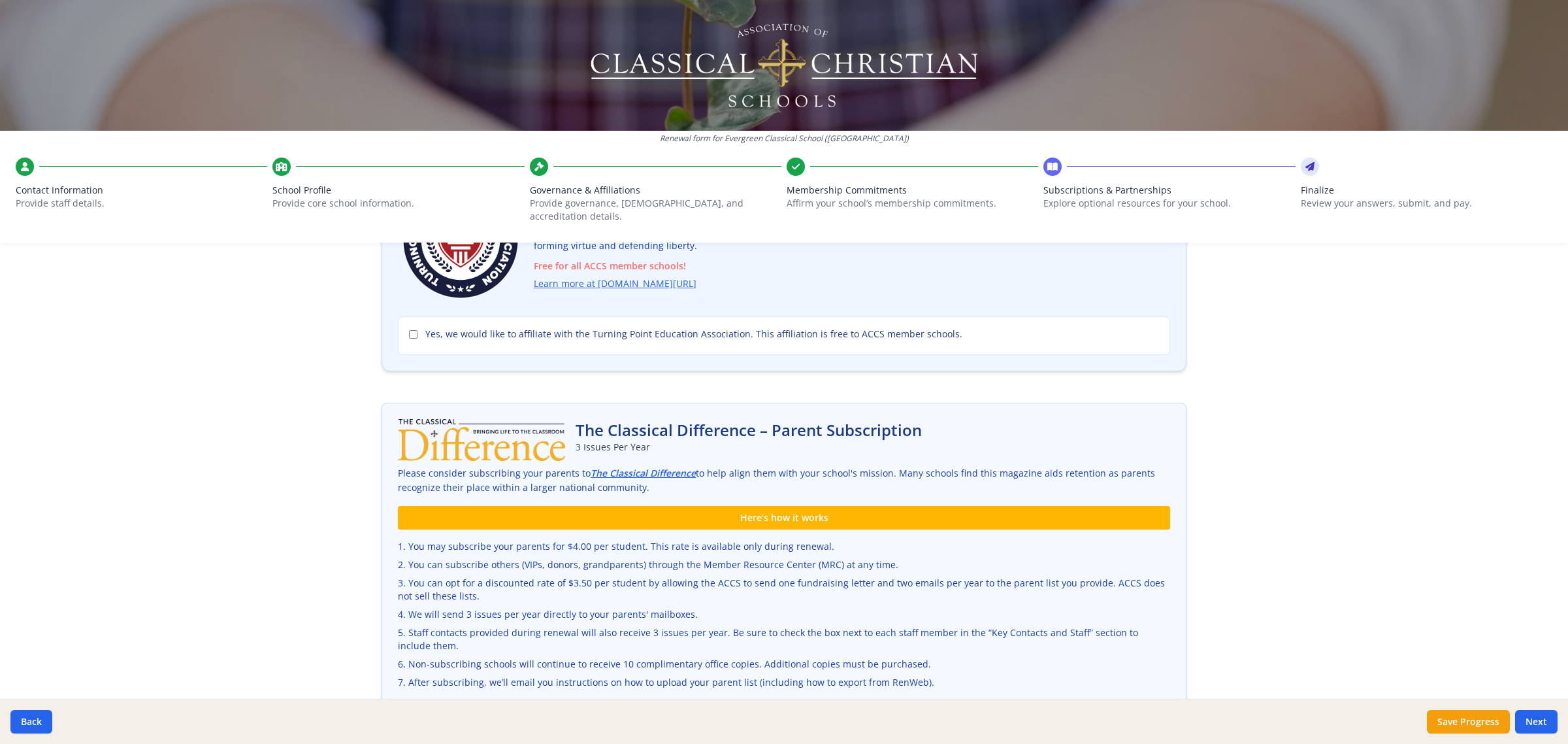
scroll to position [0, 0]
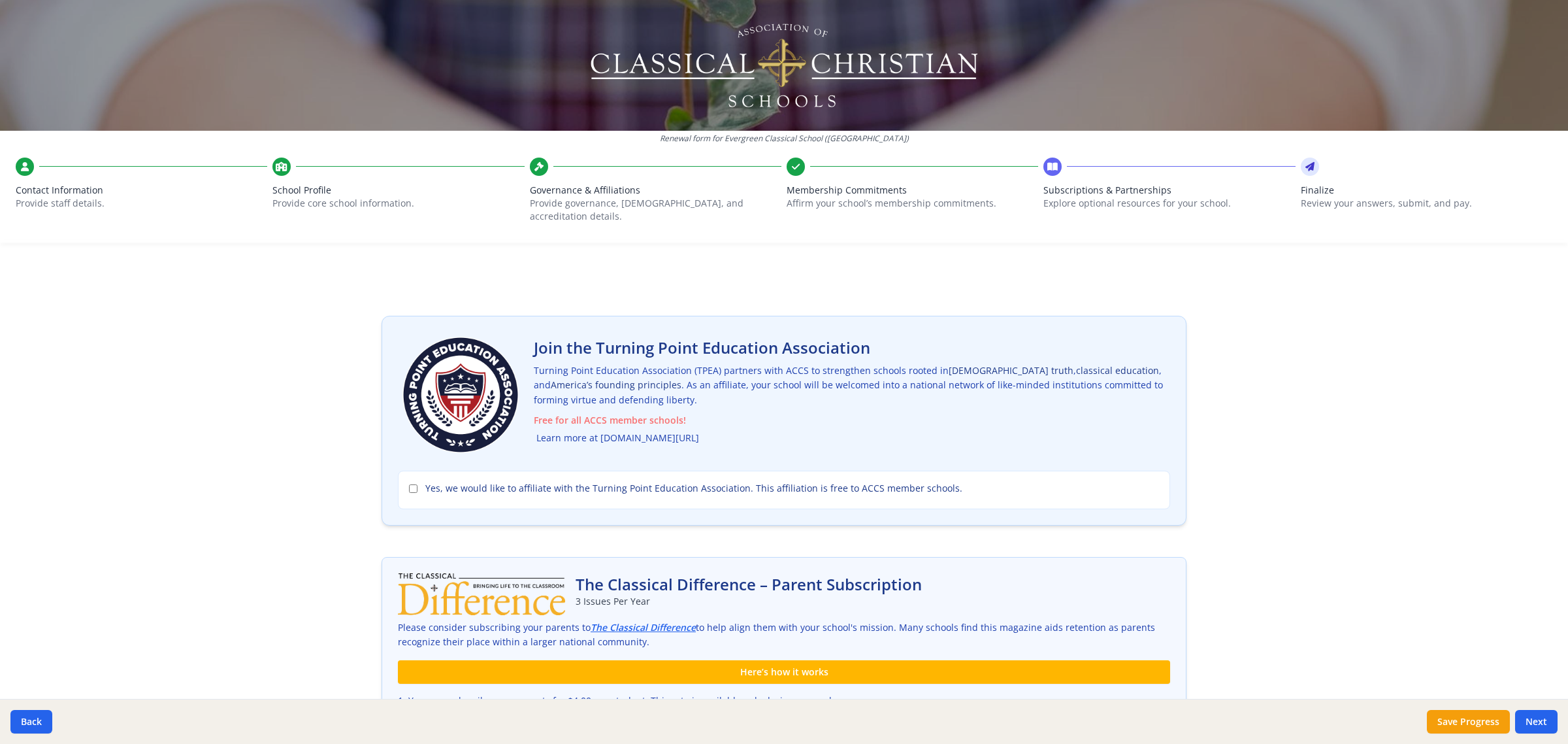
click at [691, 431] on link "Learn more at [DOMAIN_NAME][URL]" at bounding box center [618, 438] width 163 height 15
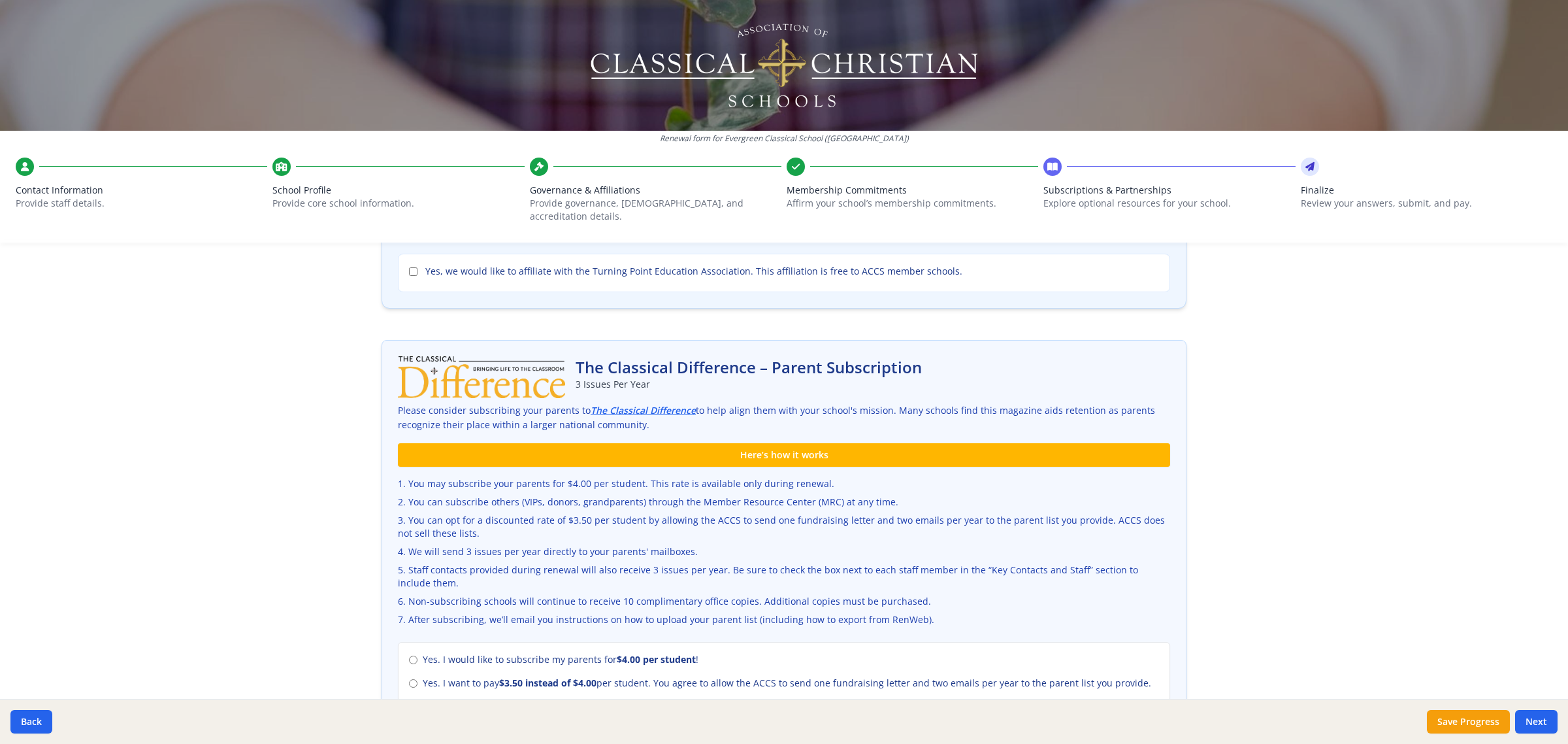
scroll to position [245, 0]
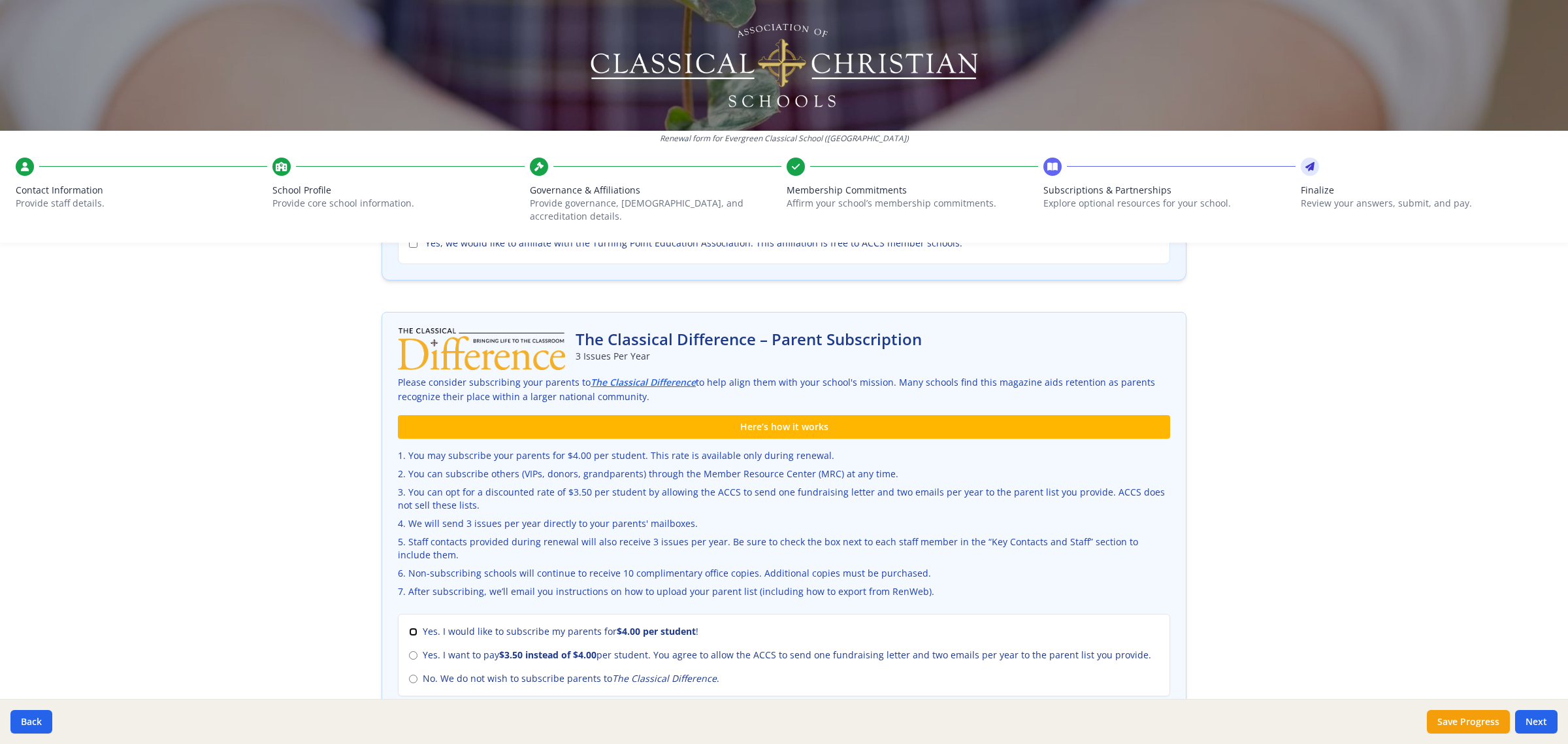
click at [411, 627] on input "Yes. I would like to subscribe my parents for $4.00 per student !" at bounding box center [413, 631] width 9 height 9
radio input "true"
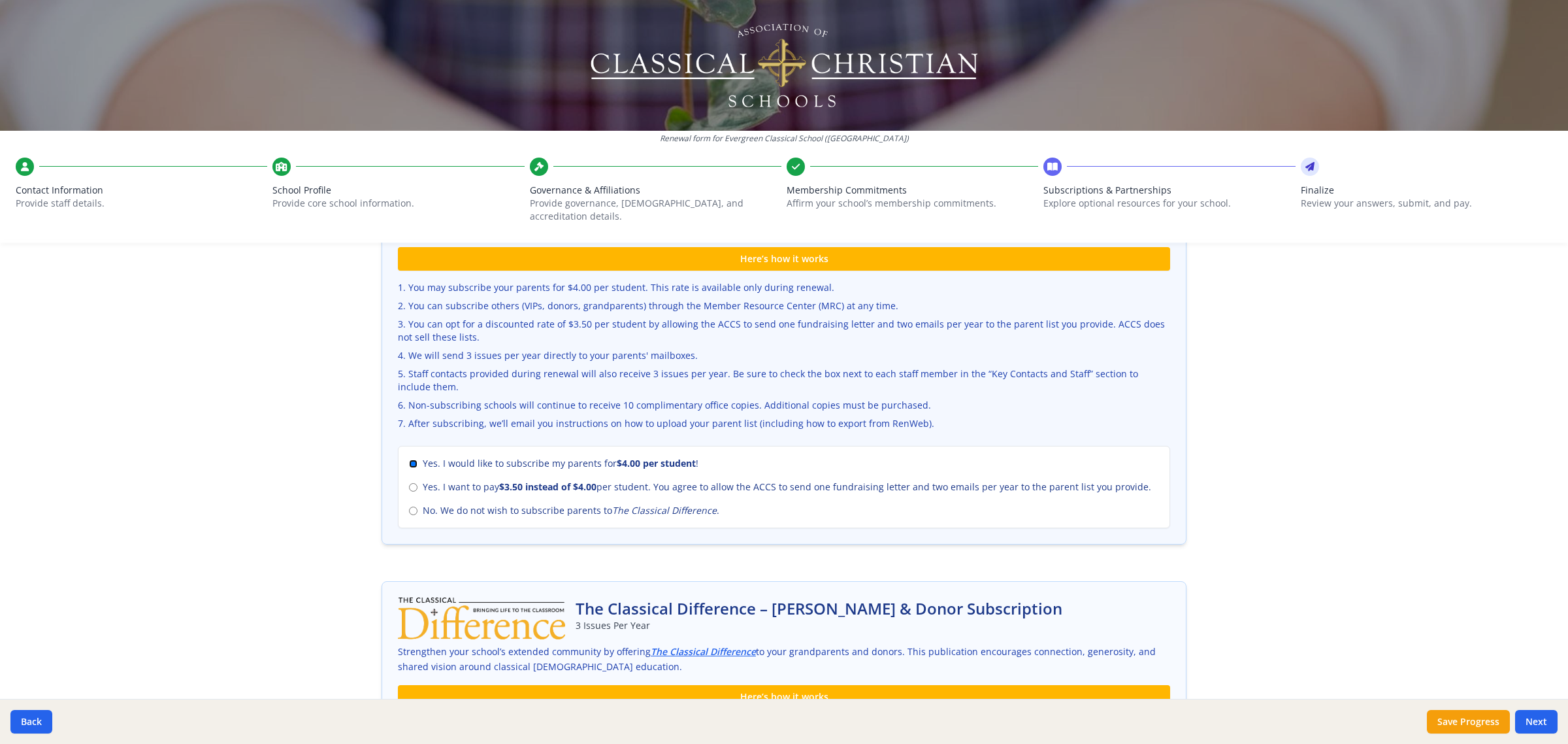
scroll to position [411, 0]
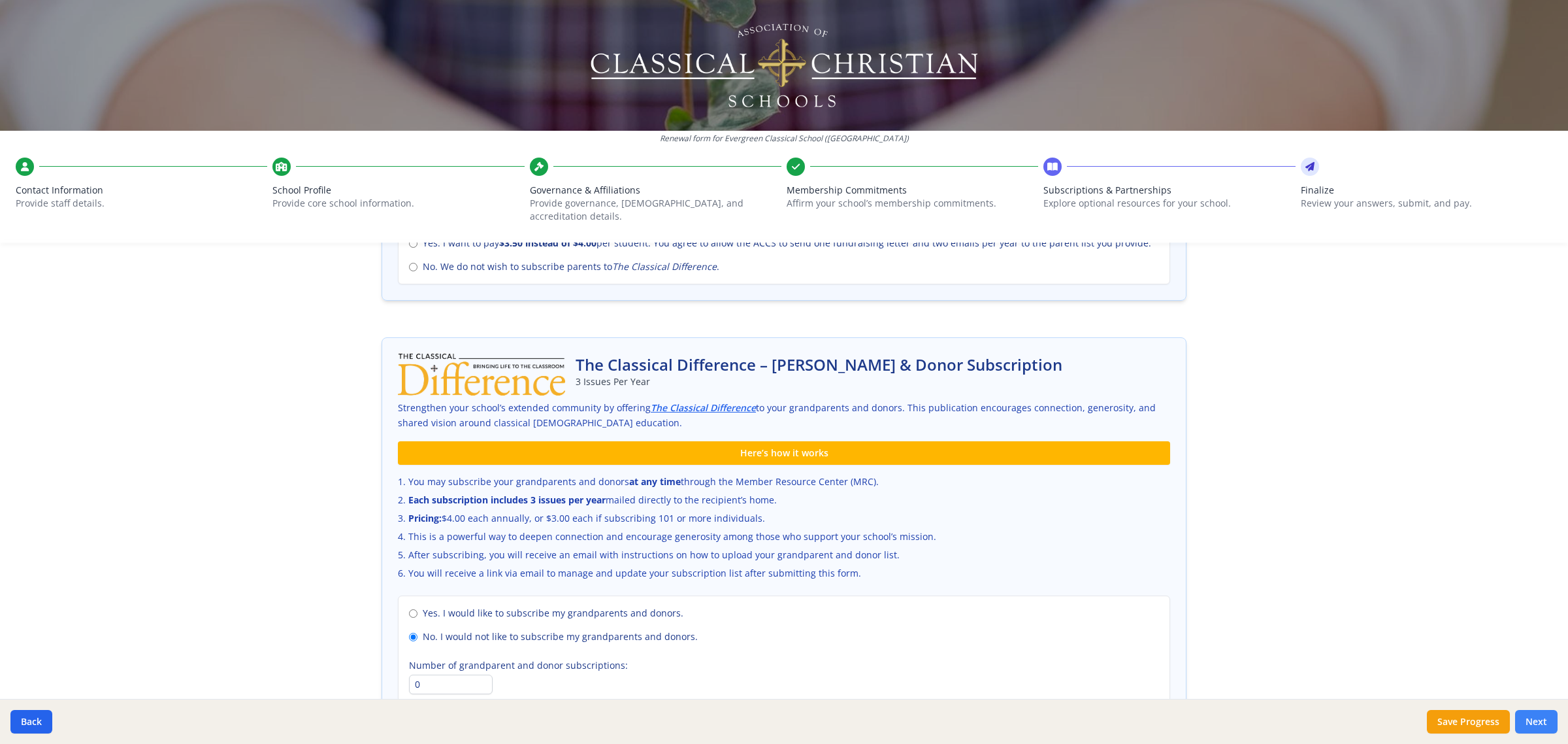
click at [1544, 725] on button "Next" at bounding box center [1536, 721] width 42 height 24
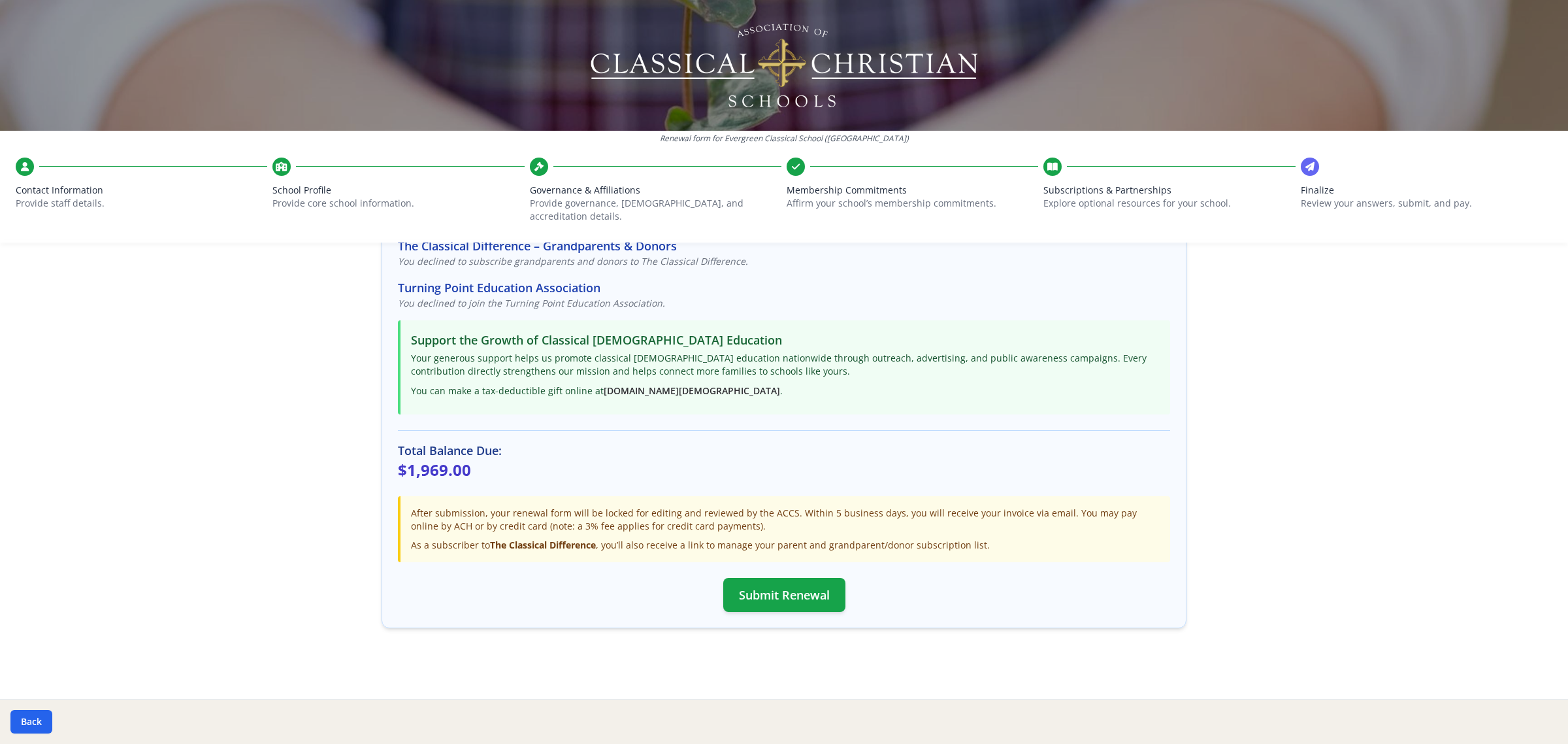
scroll to position [217, 0]
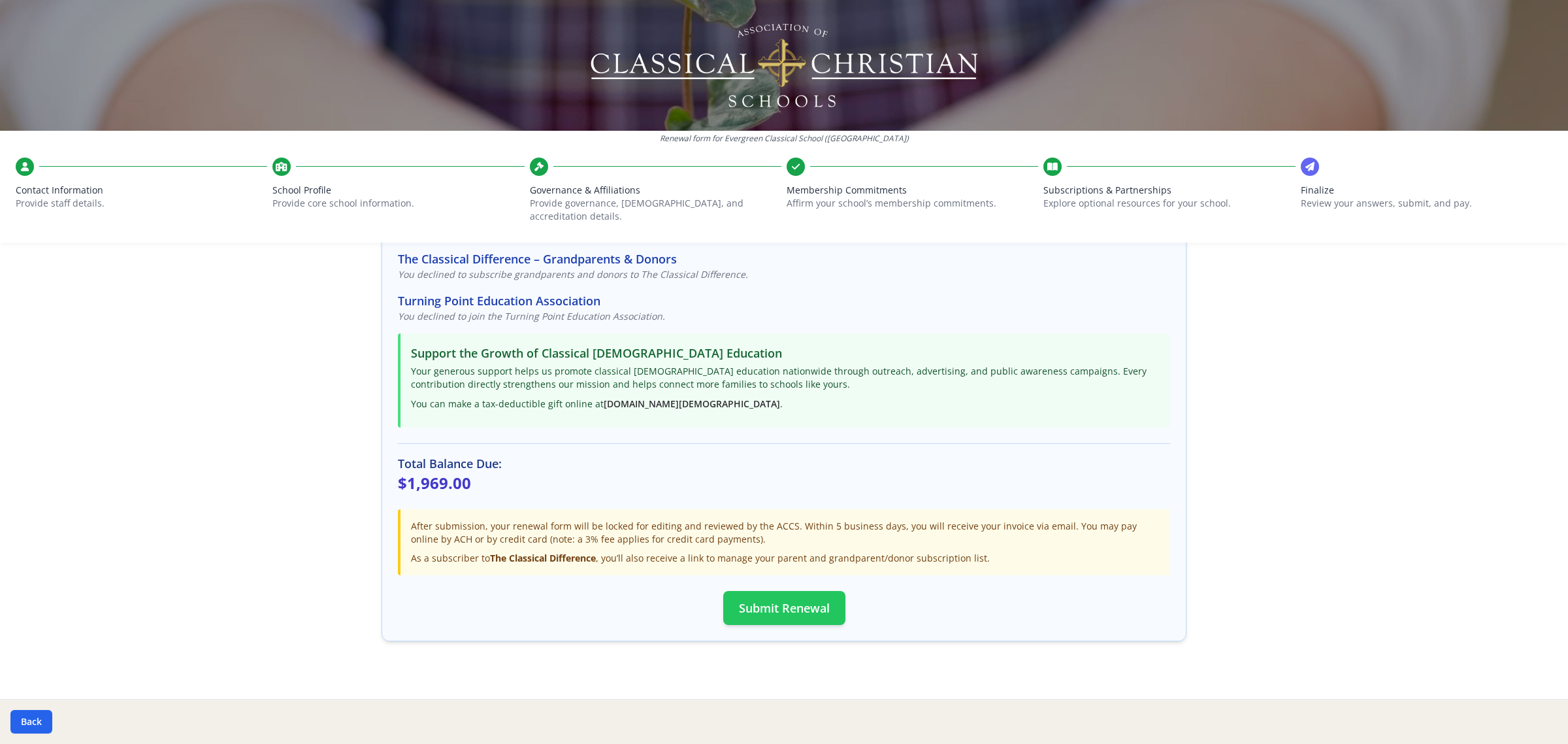
click at [785, 593] on button "Submit Renewal" at bounding box center [784, 608] width 122 height 34
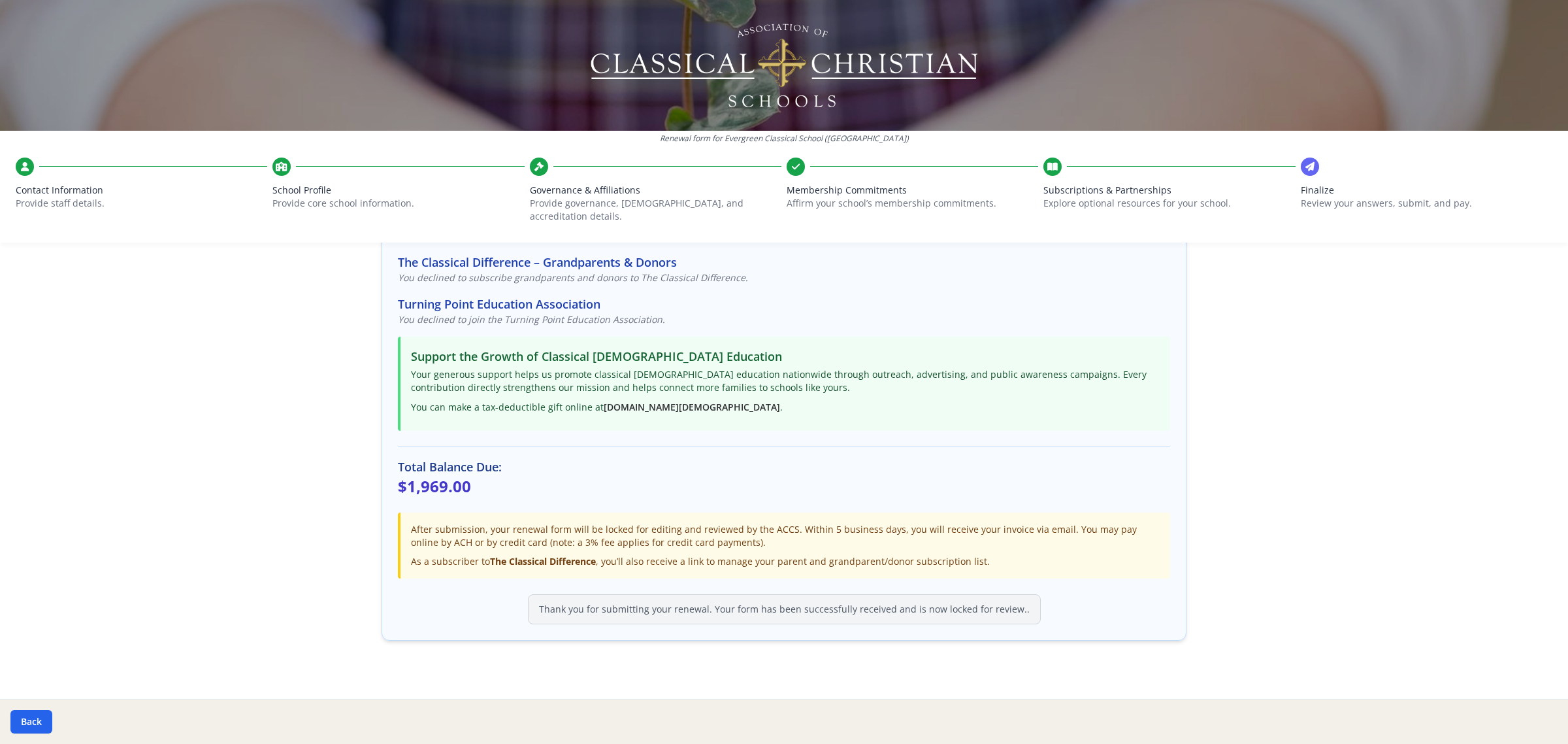
click at [960, 476] on p "$1,969.00" at bounding box center [784, 486] width 772 height 21
